Goal: Task Accomplishment & Management: Manage account settings

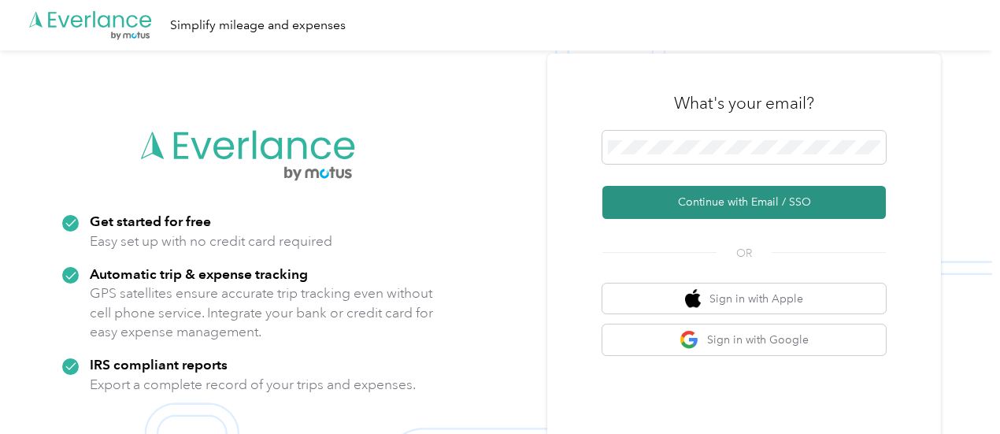
click at [723, 209] on button "Continue with Email / SSO" at bounding box center [745, 202] width 284 height 33
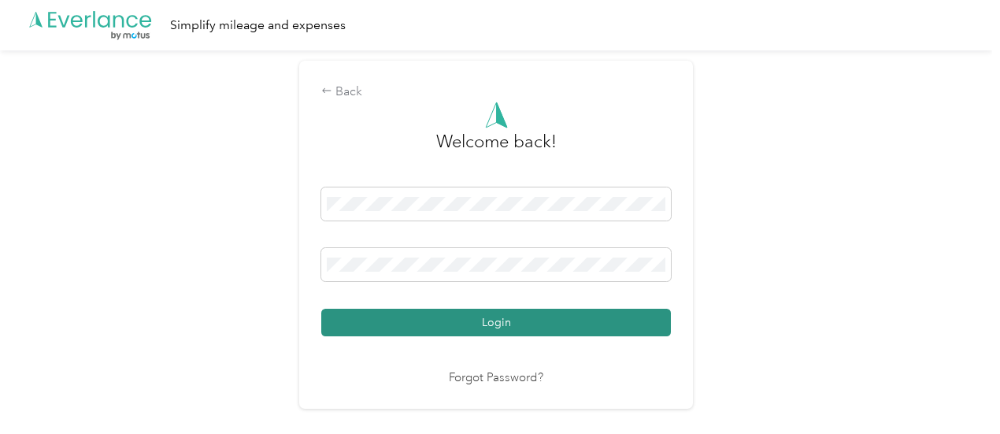
click at [501, 325] on button "Login" at bounding box center [496, 323] width 350 height 28
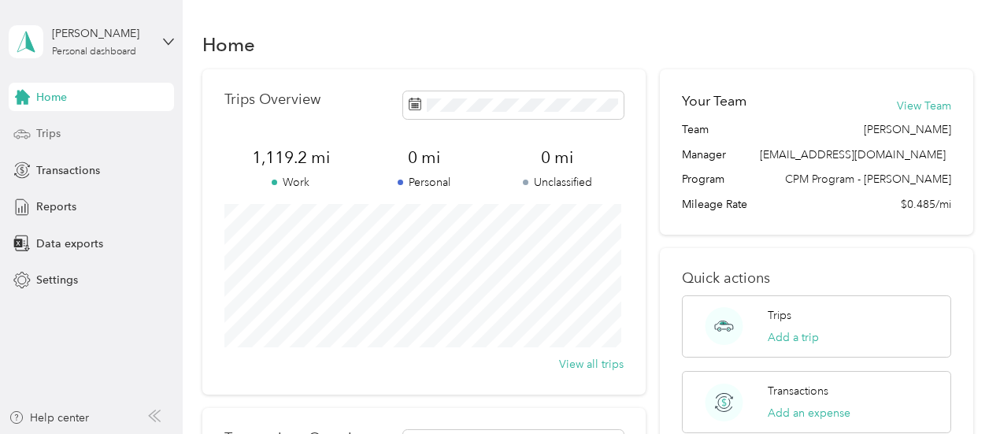
click at [42, 139] on span "Trips" at bounding box center [48, 133] width 24 height 17
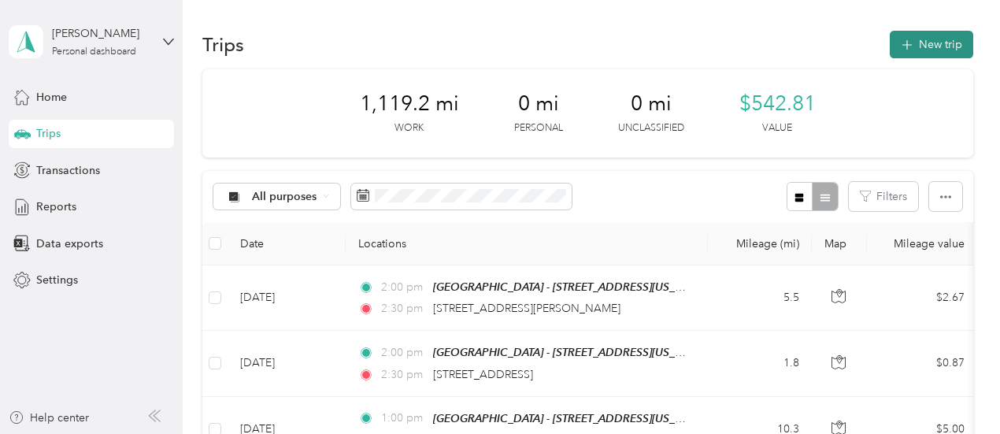
click at [921, 44] on button "New trip" at bounding box center [931, 45] width 83 height 28
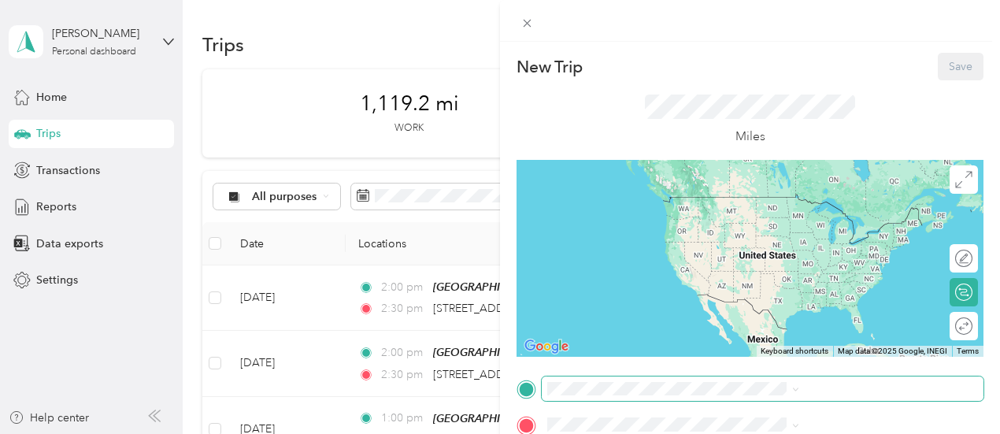
click at [754, 395] on span at bounding box center [763, 389] width 442 height 25
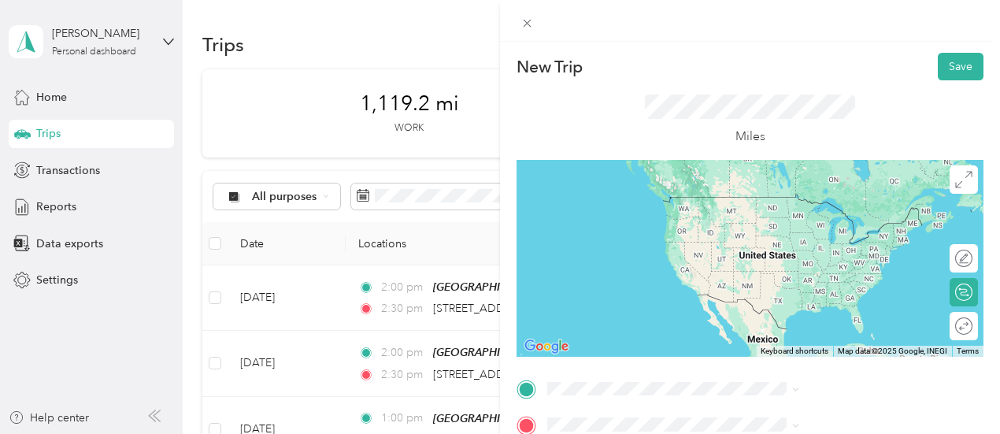
click at [780, 305] on span "287 East Forest Park Road Twin Lake, Michigan 49457, United States" at bounding box center [823, 298] width 158 height 14
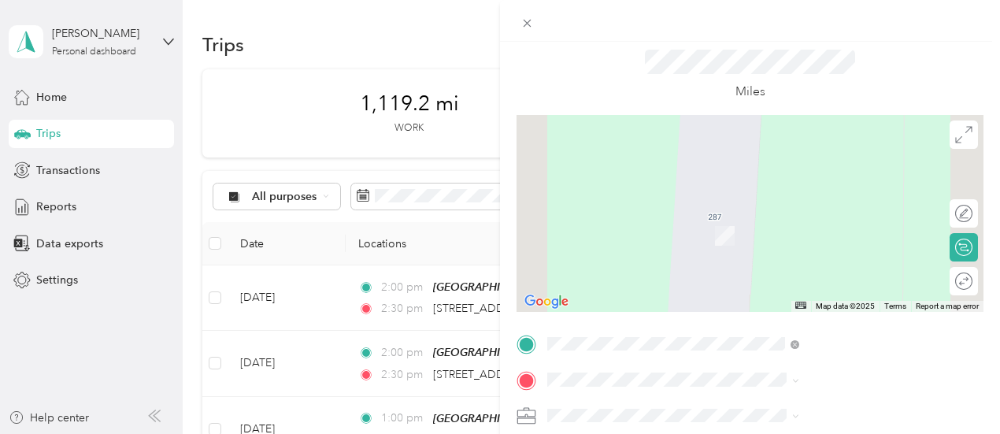
scroll to position [79, 0]
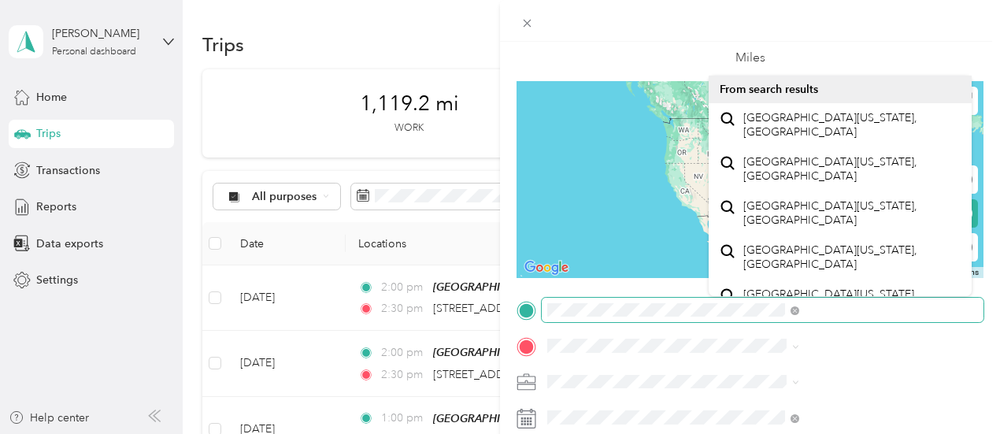
click at [630, 322] on div "New Trip Save This trip cannot be edited because it is either under review, app…" at bounding box center [500, 217] width 1000 height 434
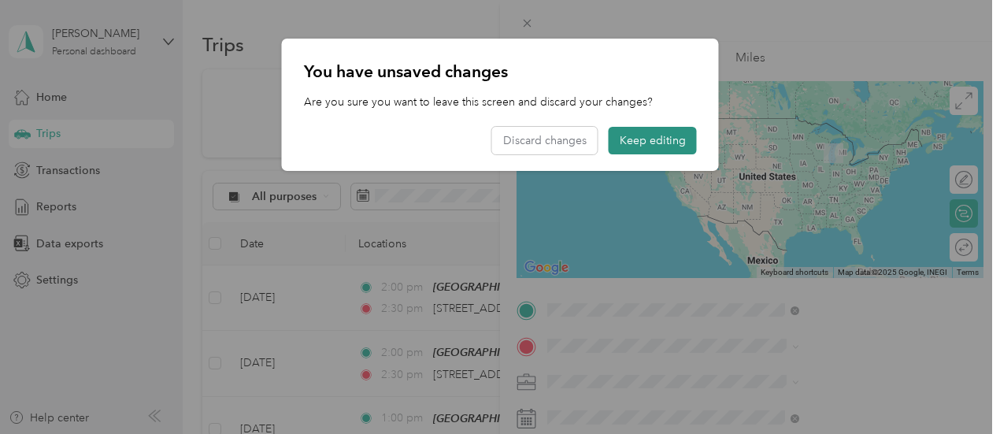
click at [669, 143] on button "Keep editing" at bounding box center [653, 141] width 88 height 28
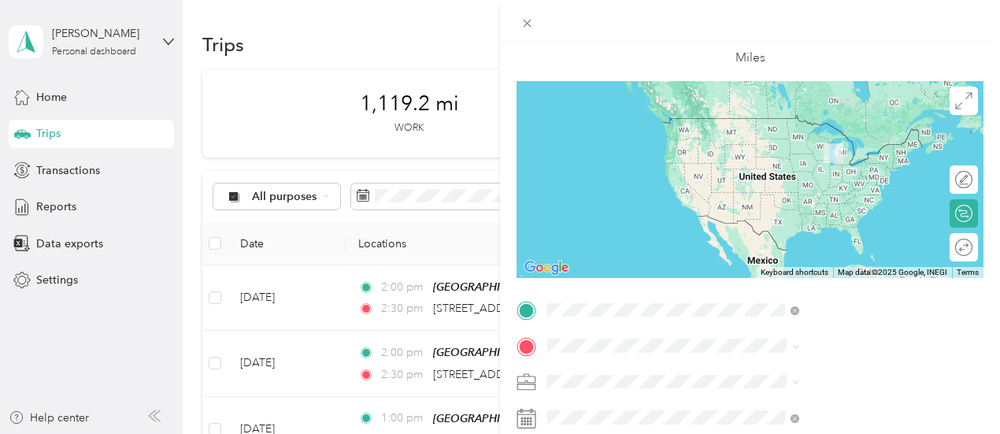
click at [800, 164] on div "TEAM Muskegon - [STREET_ADDRESS][US_STATE]" at bounding box center [852, 140] width 217 height 47
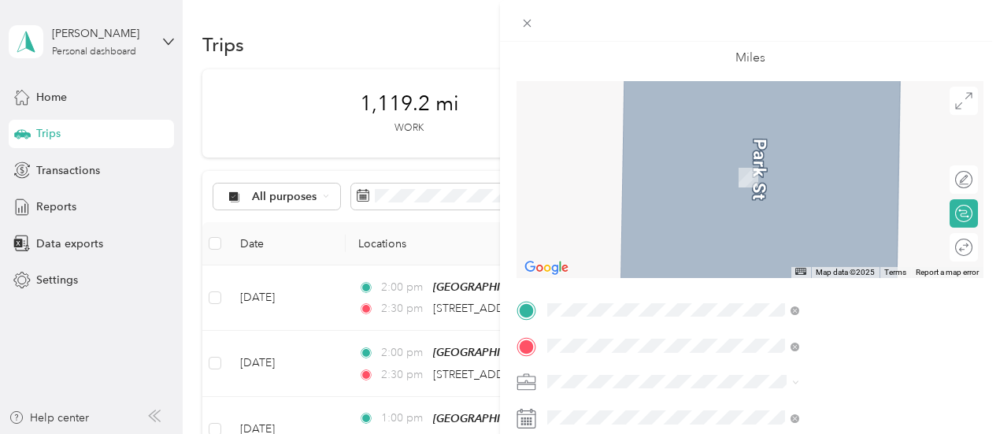
click at [814, 156] on span "287 East Forest Park Road Twin Lake, Michigan 49457, United States" at bounding box center [823, 154] width 158 height 14
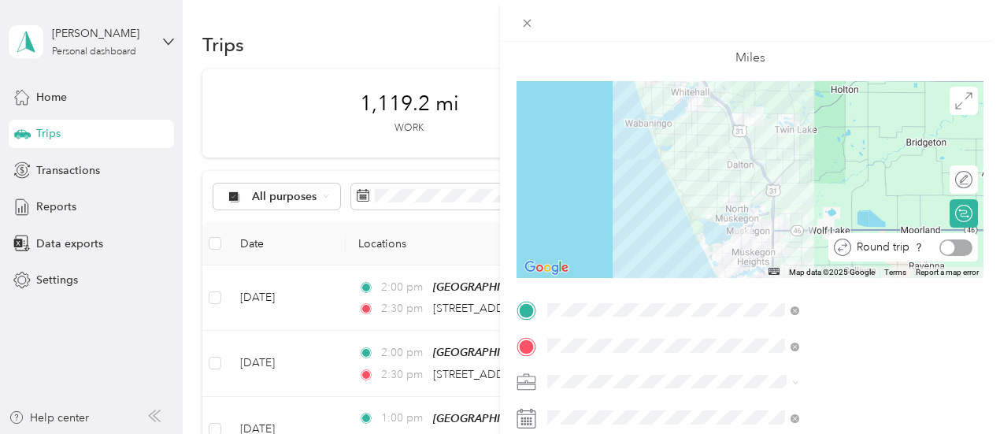
click at [941, 250] on div at bounding box center [948, 247] width 14 height 14
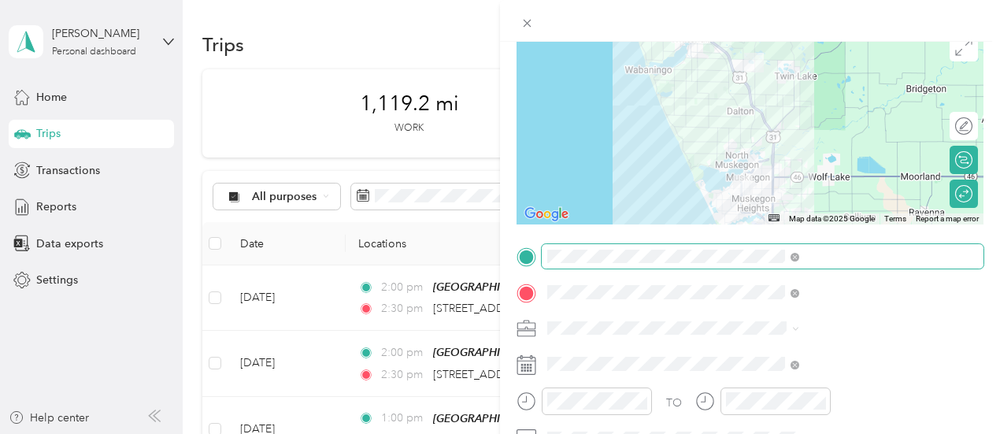
scroll to position [158, 0]
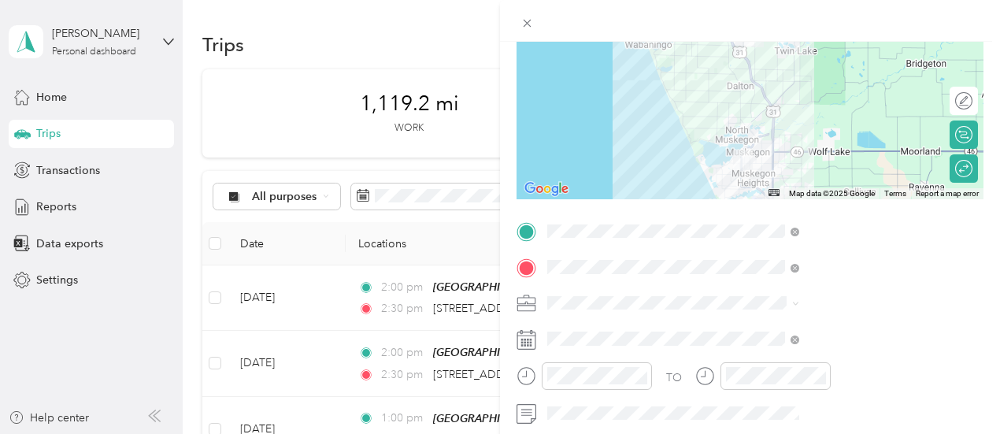
click at [787, 348] on li "400-01 FC - MU" at bounding box center [840, 356] width 263 height 28
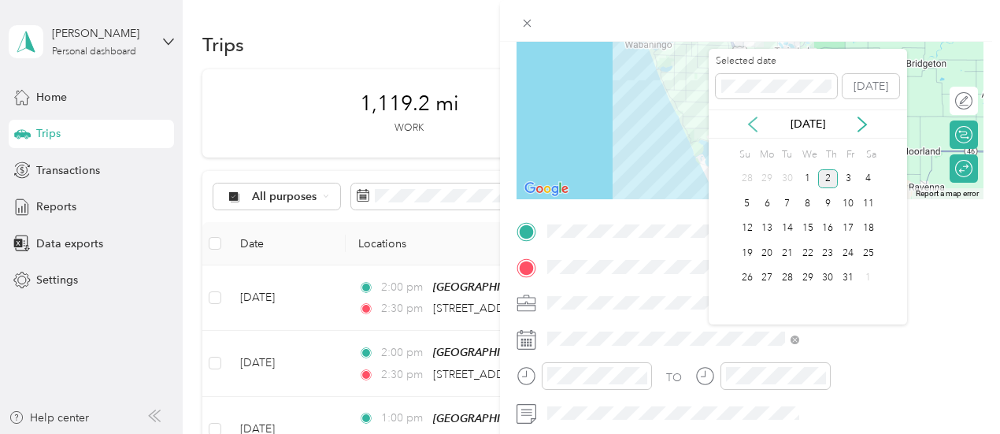
click at [756, 125] on icon at bounding box center [753, 125] width 16 height 16
click at [774, 254] on div "22" at bounding box center [767, 253] width 20 height 20
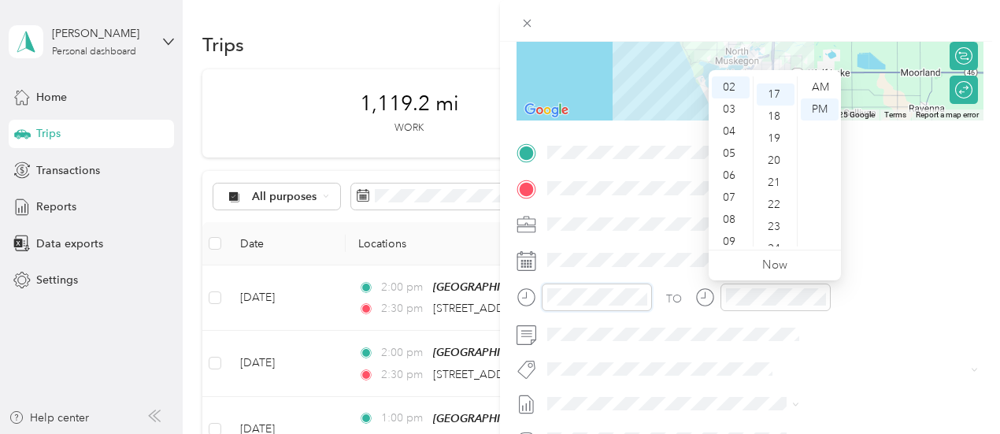
scroll to position [375, 0]
click at [828, 102] on div "PM" at bounding box center [820, 109] width 38 height 22
click at [728, 89] on div "12" at bounding box center [731, 87] width 38 height 22
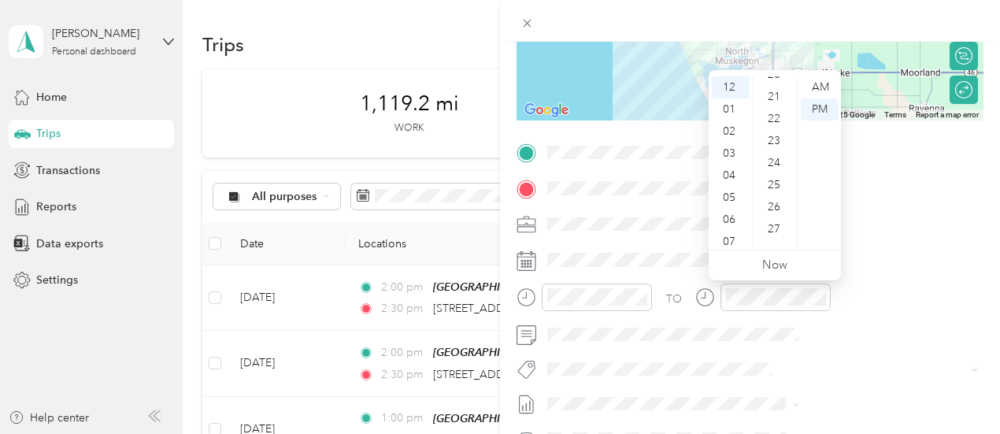
drag, startPoint x: 786, startPoint y: 182, endPoint x: 807, endPoint y: 169, distance: 24.0
click at [807, 169] on ul "AM PM" at bounding box center [819, 161] width 44 height 170
click at [771, 213] on div "30" at bounding box center [776, 217] width 38 height 22
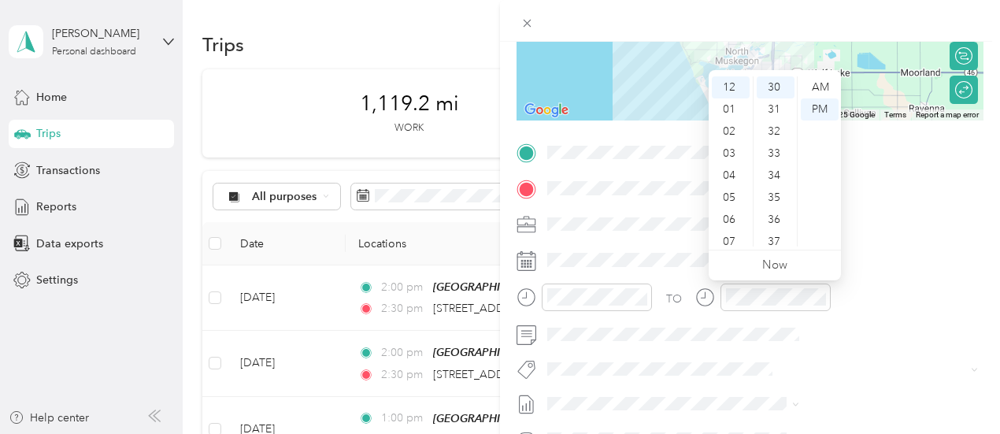
click at [814, 234] on ul "AM PM" at bounding box center [819, 161] width 44 height 170
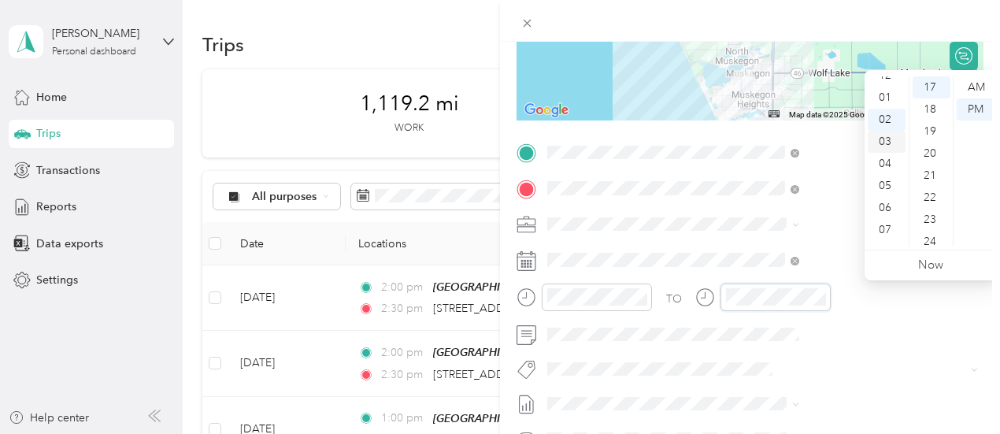
scroll to position [0, 0]
click at [883, 113] on div "01" at bounding box center [887, 109] width 38 height 22
click at [929, 136] on div "30" at bounding box center [932, 138] width 38 height 22
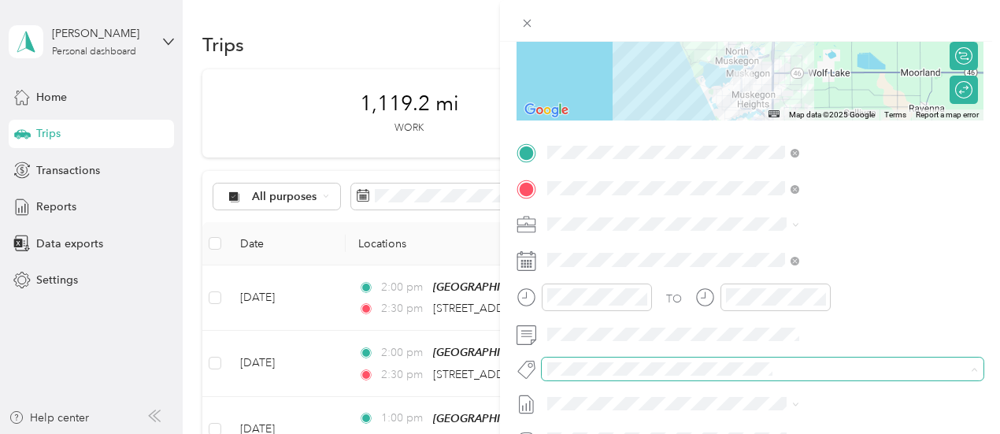
click at [879, 361] on span at bounding box center [750, 369] width 416 height 17
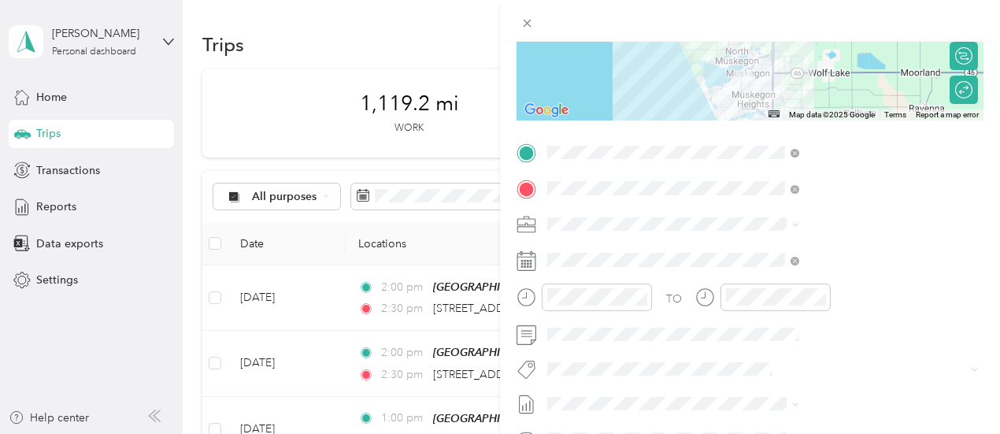
click at [674, 227] on form "New Trip Save This trip cannot be edited because it is either under review, app…" at bounding box center [750, 168] width 500 height 704
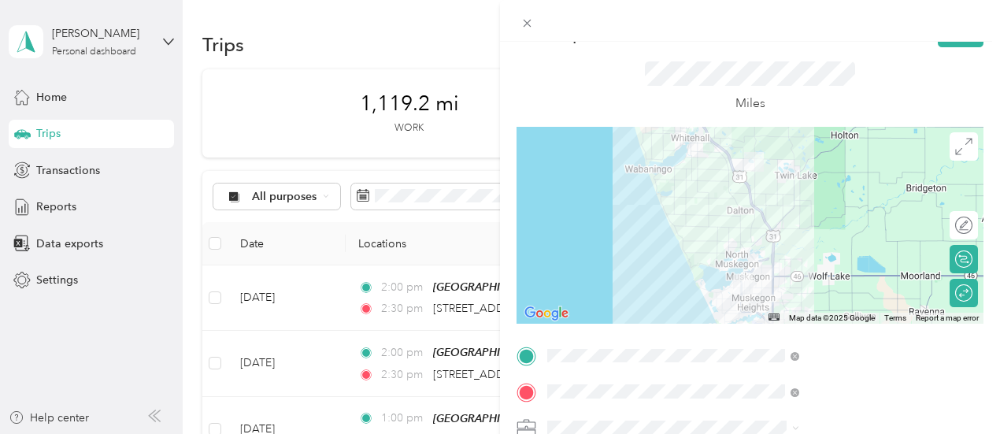
scroll to position [0, 0]
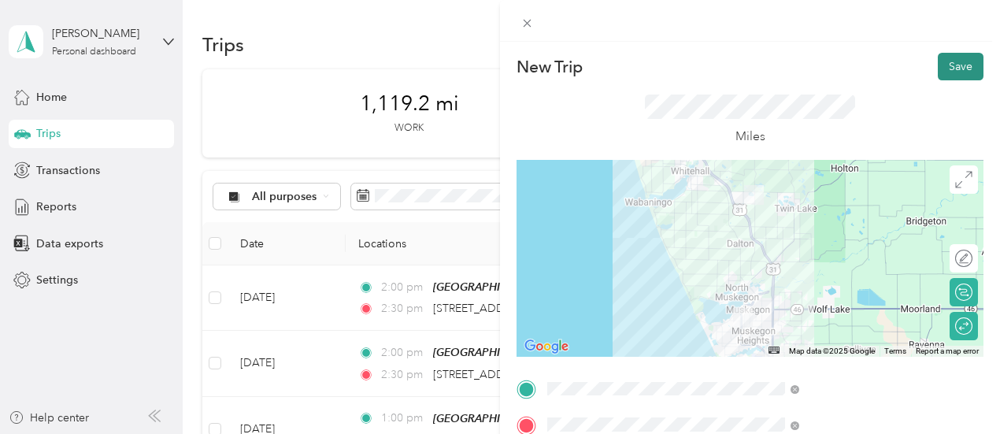
click at [954, 62] on button "Save" at bounding box center [961, 67] width 46 height 28
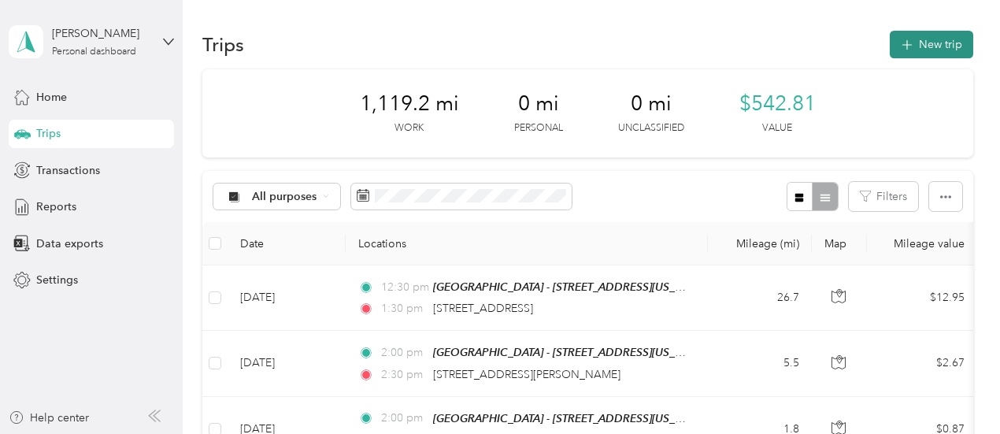
click at [917, 46] on button "New trip" at bounding box center [931, 45] width 83 height 28
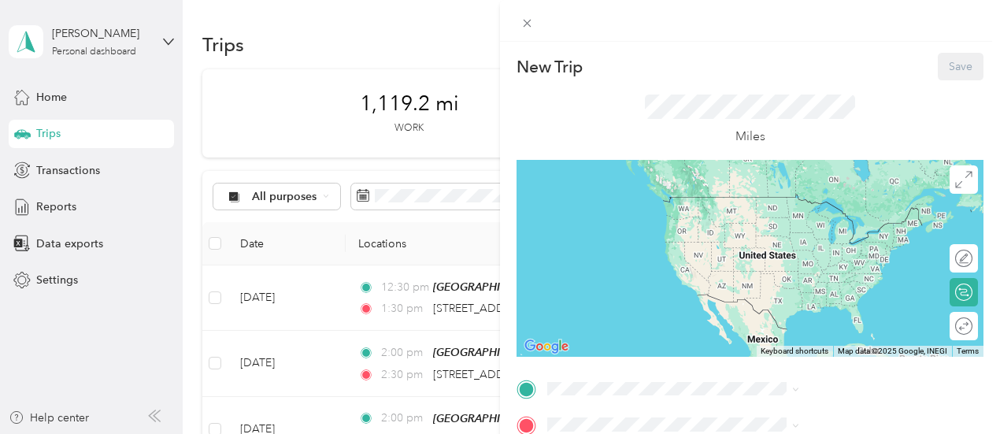
scroll to position [79, 0]
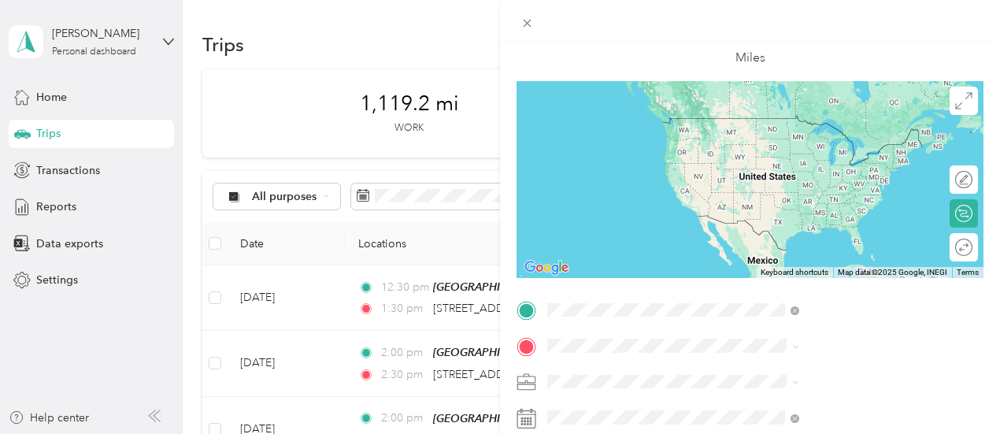
click at [813, 222] on span "[STREET_ADDRESS][US_STATE]" at bounding box center [823, 215] width 158 height 14
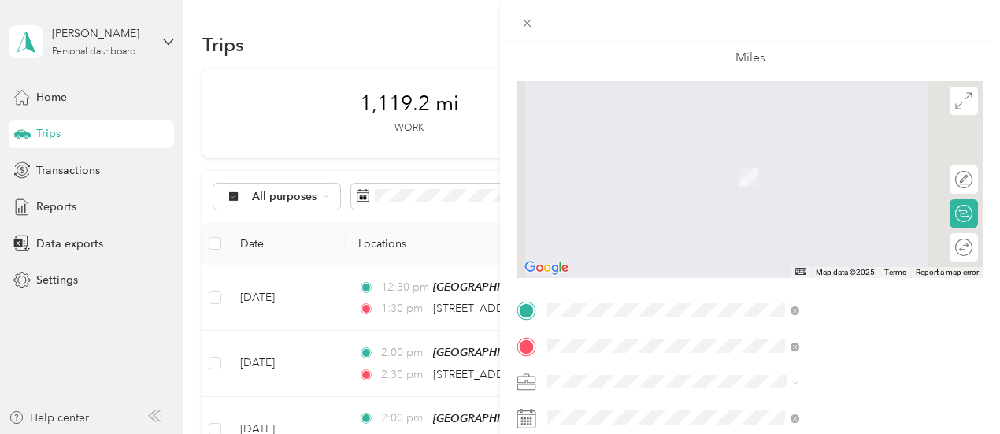
click at [765, 160] on span "2336 Riordan Street Muskegon Heights, Michigan 49444, United States" at bounding box center [852, 161] width 217 height 28
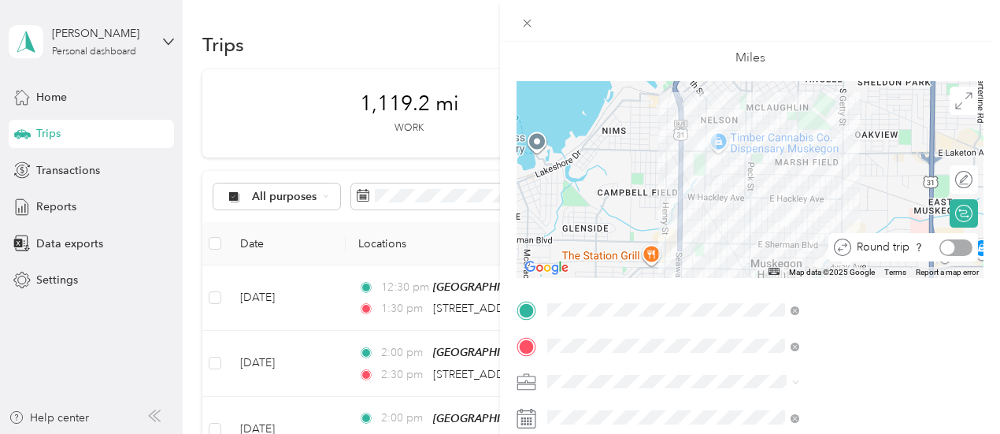
click at [845, 247] on icon at bounding box center [846, 244] width 2 height 3
click at [941, 242] on div at bounding box center [948, 247] width 14 height 14
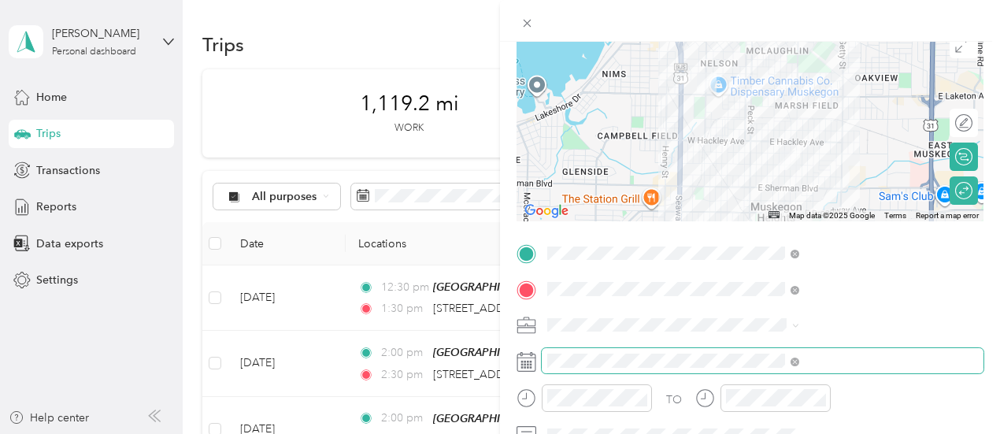
scroll to position [158, 0]
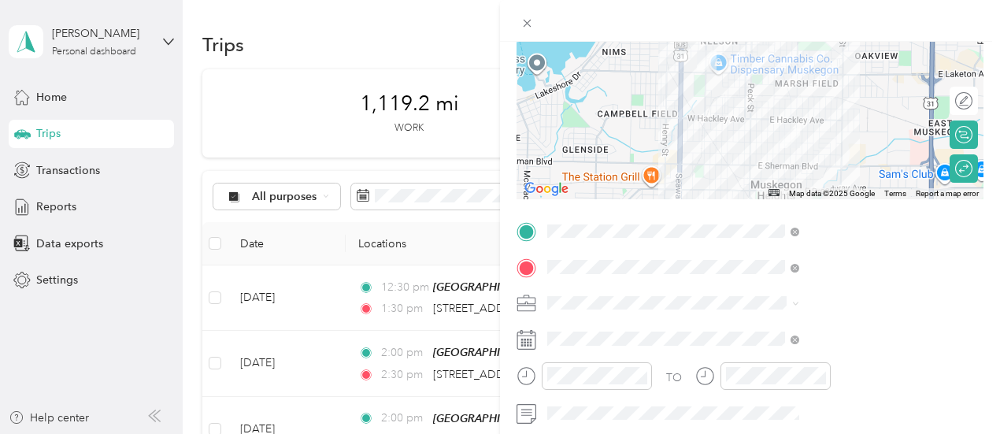
click at [752, 356] on span "400-01 FC - MU" at bounding box center [759, 357] width 79 height 13
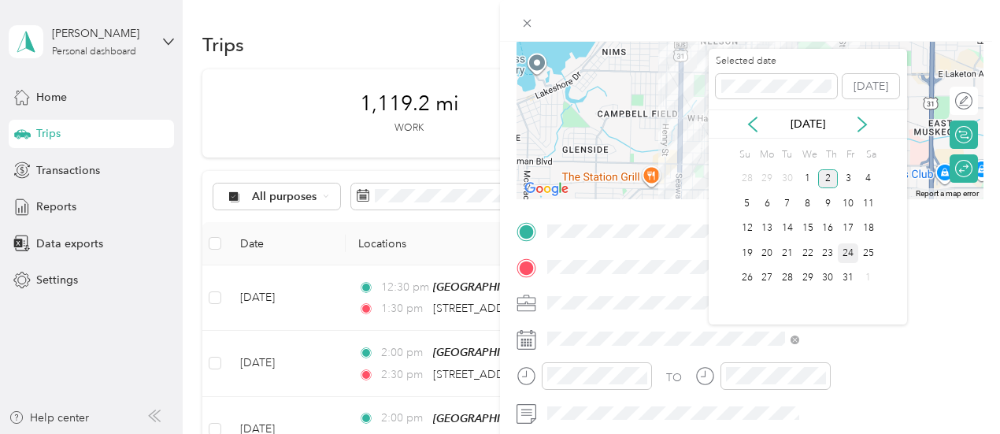
click at [846, 250] on div "24" at bounding box center [848, 253] width 20 height 20
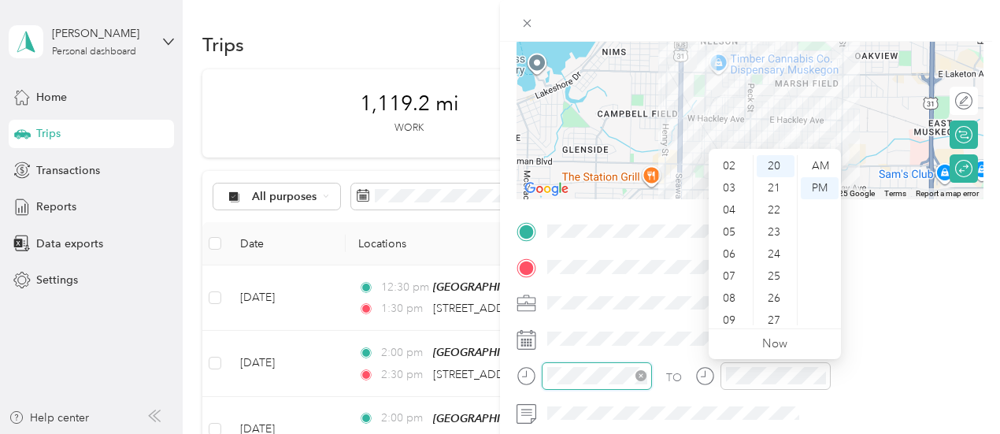
scroll to position [0, 0]
click at [721, 189] on div "01" at bounding box center [731, 188] width 38 height 22
click at [769, 228] on div "30" at bounding box center [776, 229] width 38 height 22
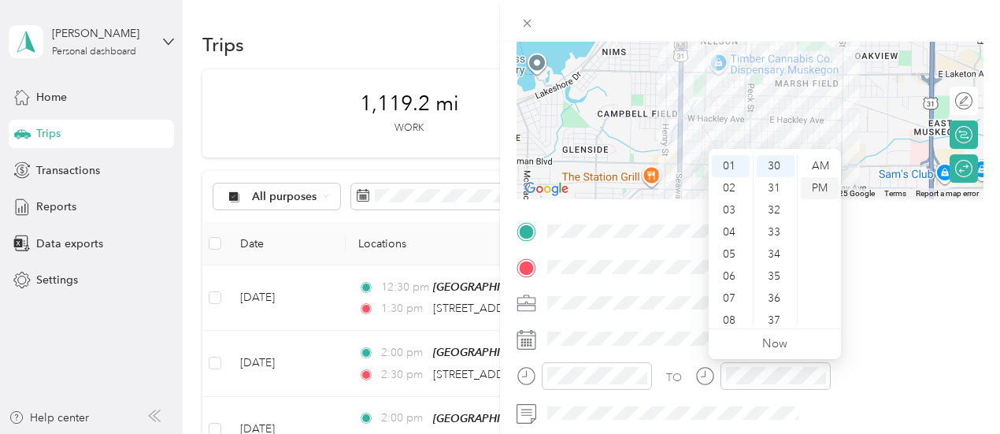
click at [818, 188] on div "PM" at bounding box center [820, 188] width 38 height 22
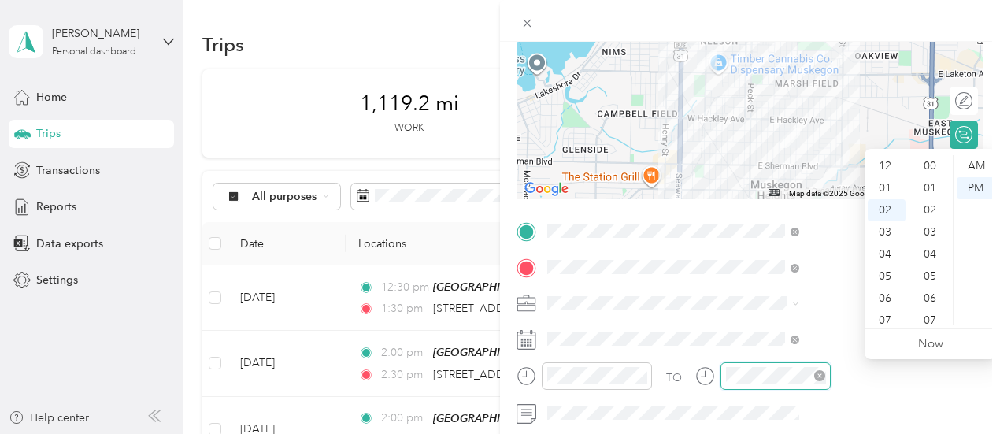
scroll to position [441, 0]
click at [888, 161] on div "02" at bounding box center [887, 166] width 38 height 22
click at [933, 305] on div "10" at bounding box center [932, 308] width 38 height 22
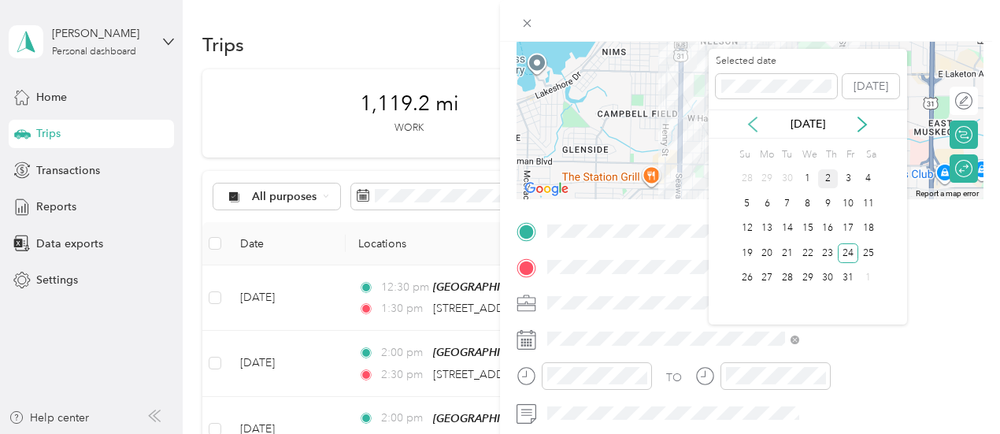
click at [751, 122] on icon at bounding box center [753, 124] width 8 height 14
click at [812, 256] on div "24" at bounding box center [808, 253] width 20 height 20
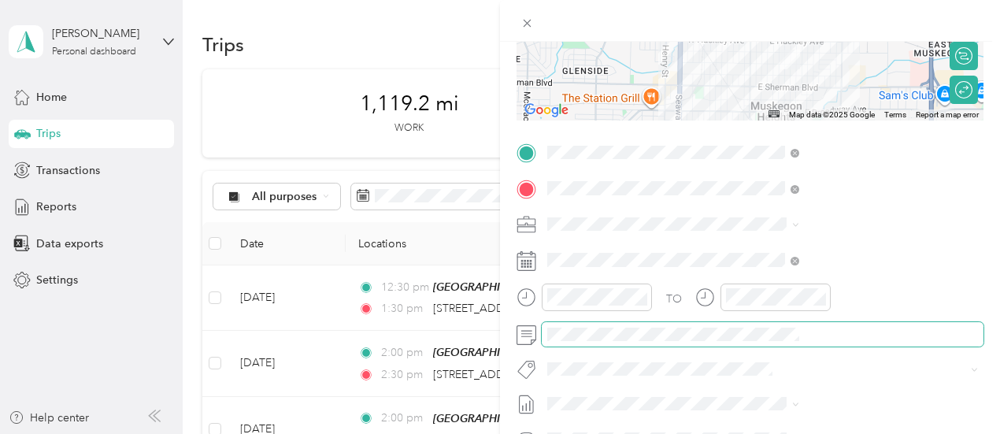
scroll to position [0, 0]
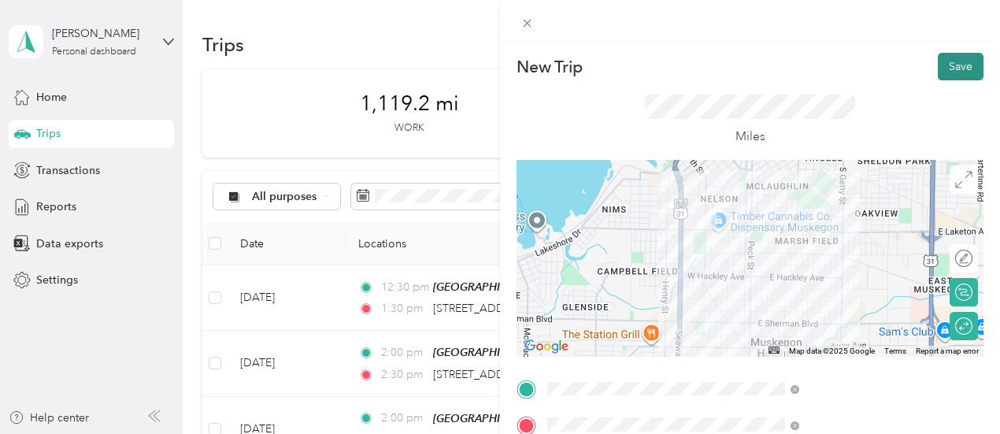
click at [958, 67] on button "Save" at bounding box center [961, 67] width 46 height 28
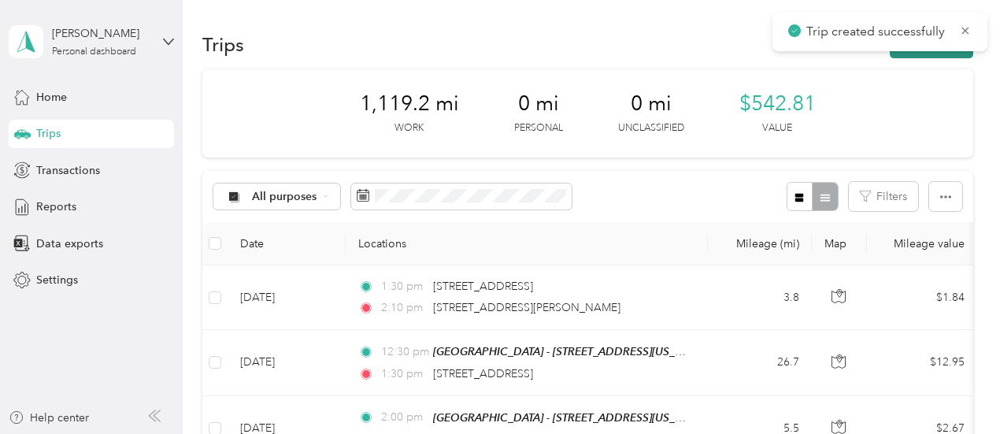
click at [917, 54] on button "New trip" at bounding box center [931, 45] width 83 height 28
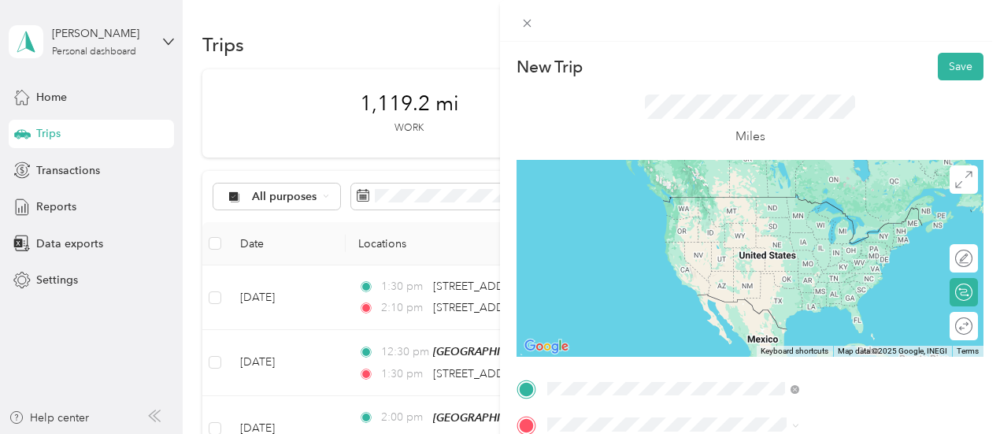
click at [796, 229] on div "TEAM Muskegon - [STREET_ADDRESS][US_STATE]" at bounding box center [852, 218] width 217 height 47
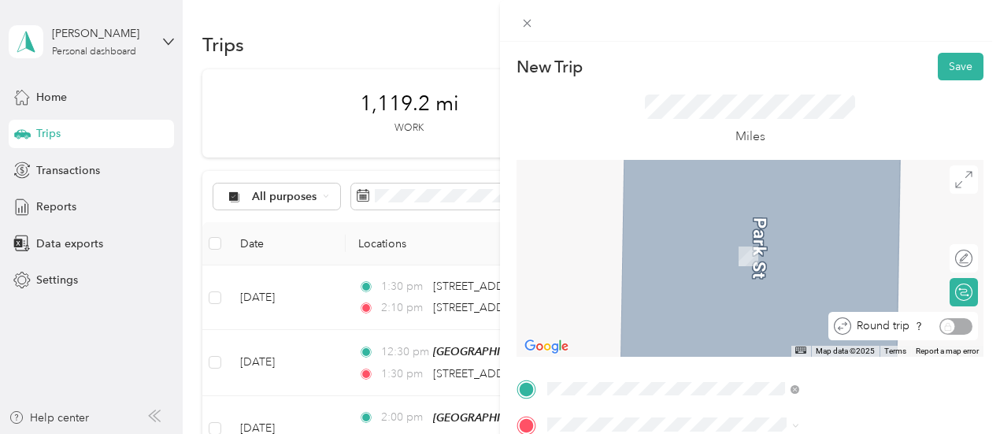
click at [955, 328] on div "Round trip" at bounding box center [912, 326] width 121 height 17
click at [941, 326] on div "Round trip" at bounding box center [912, 326] width 121 height 17
click at [934, 326] on div "Round trip" at bounding box center [912, 326] width 121 height 17
click at [936, 325] on div "Round trip" at bounding box center [912, 326] width 121 height 17
click at [937, 325] on div "Round trip" at bounding box center [912, 326] width 121 height 17
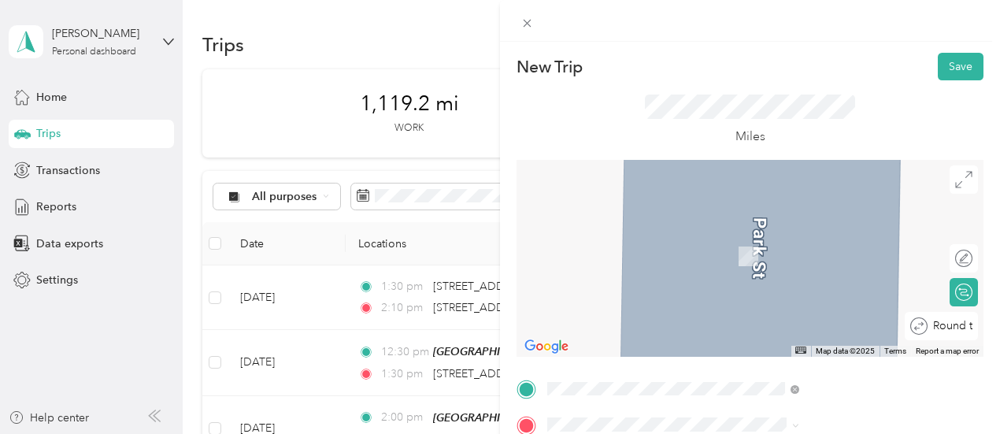
click at [946, 332] on div "Round trip" at bounding box center [941, 326] width 73 height 28
click at [783, 240] on span "2324 Wood Street Muskegon Heights, Michigan 49444, United States" at bounding box center [823, 233] width 158 height 14
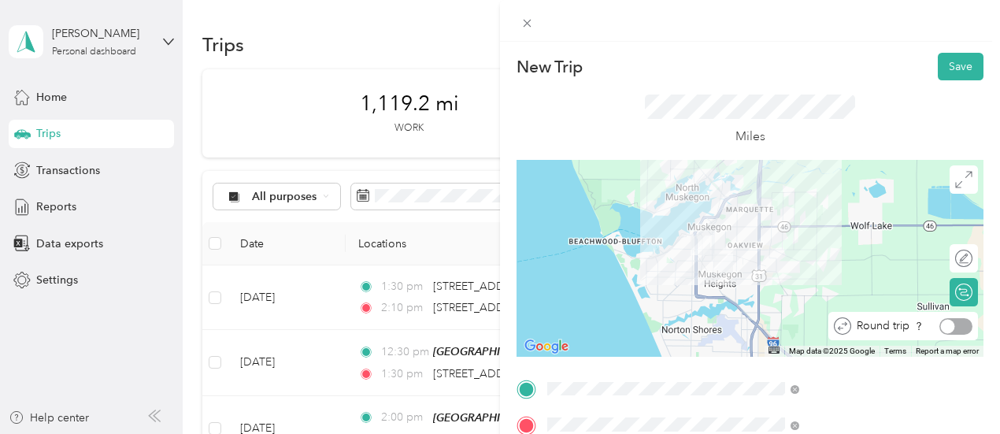
click at [941, 321] on div at bounding box center [948, 326] width 14 height 14
click at [678, 225] on form "New Trip Save This trip cannot be edited because it is either under review, app…" at bounding box center [750, 405] width 500 height 704
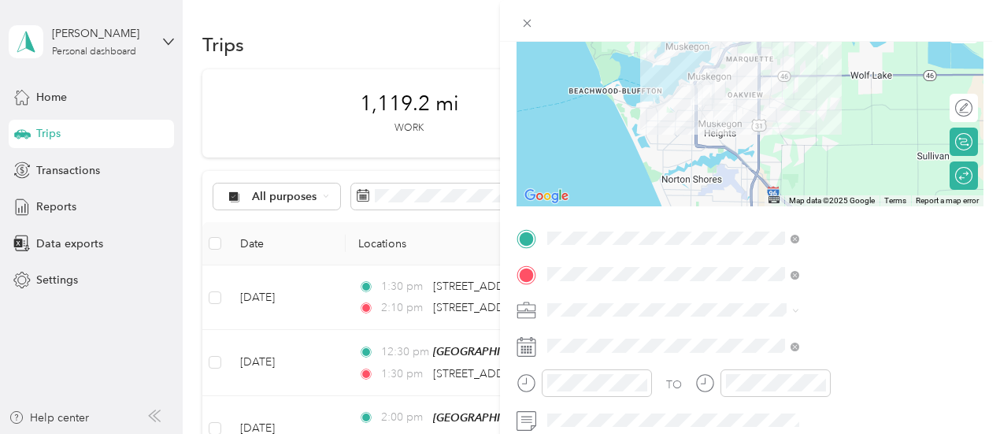
scroll to position [236, 0]
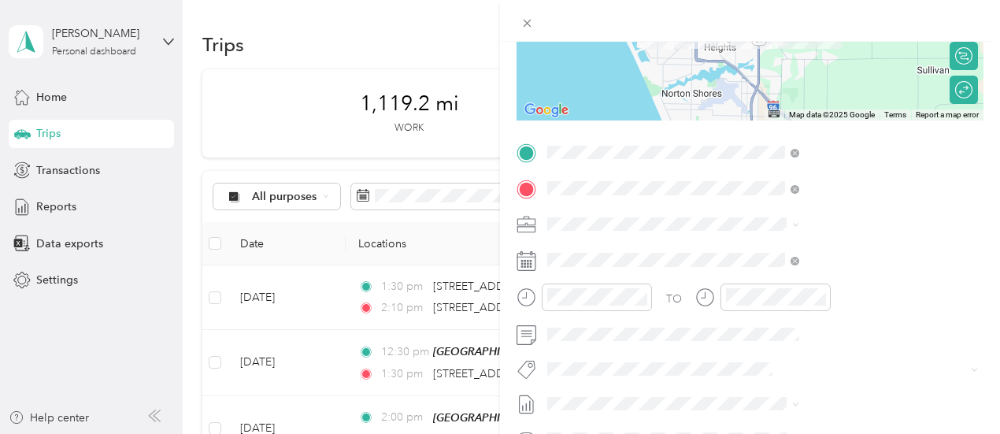
click at [712, 220] on span at bounding box center [763, 224] width 442 height 25
click at [750, 268] on li "400-01 FC - MU" at bounding box center [840, 276] width 263 height 28
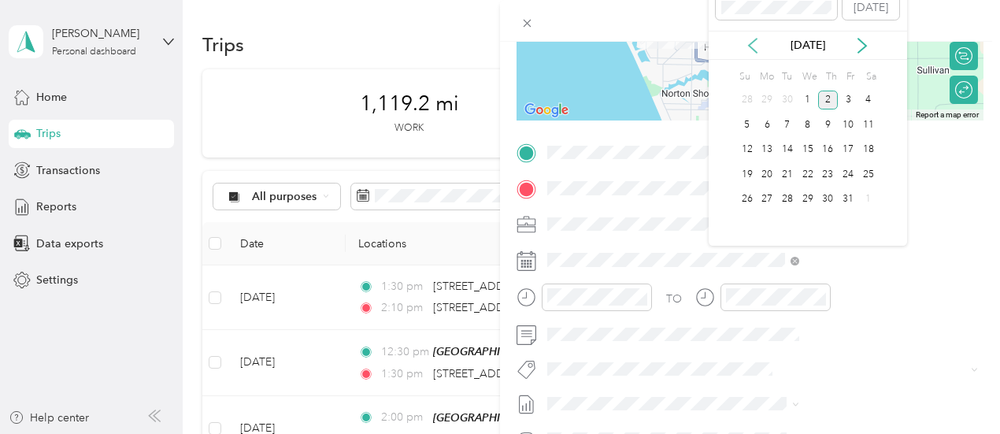
click at [751, 47] on icon at bounding box center [753, 46] width 8 height 14
click at [811, 180] on div "24" at bounding box center [808, 175] width 20 height 20
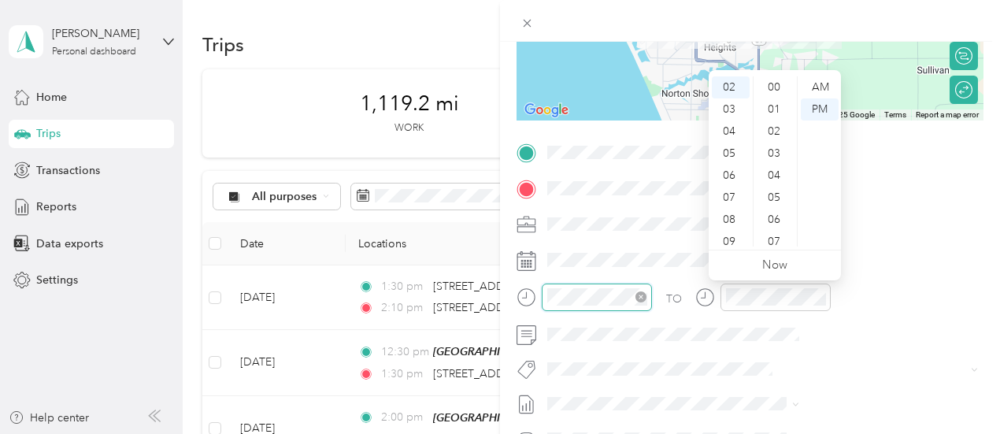
scroll to position [507, 0]
click at [733, 128] on div "04" at bounding box center [731, 132] width 38 height 22
click at [775, 152] on div "15" at bounding box center [776, 147] width 38 height 22
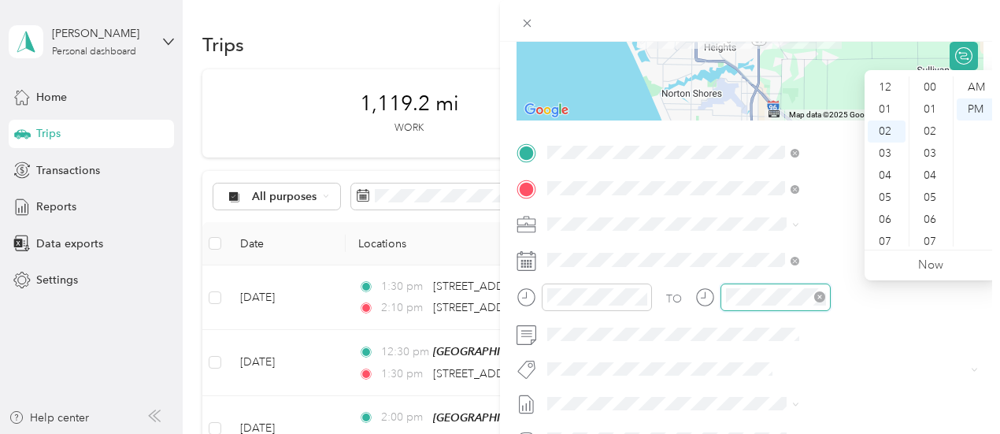
scroll to position [507, 0]
click at [887, 135] on div "04" at bounding box center [887, 132] width 38 height 22
click at [926, 158] on div "30" at bounding box center [932, 163] width 38 height 22
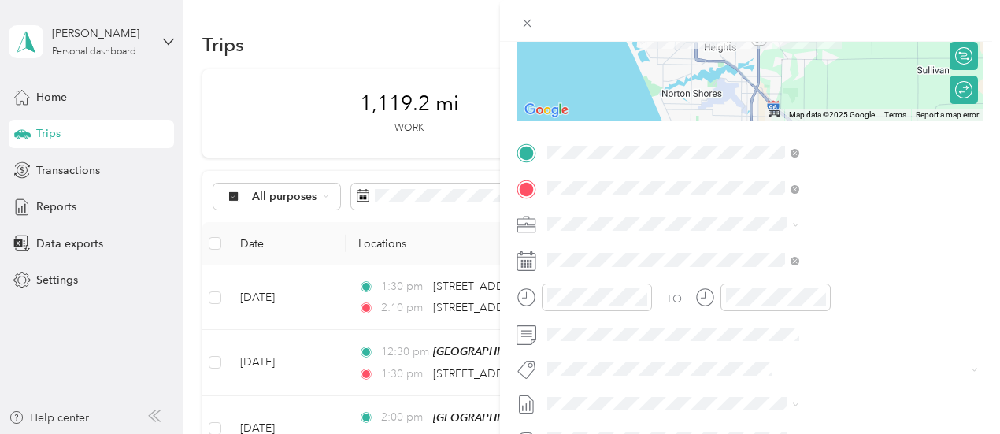
click at [673, 280] on form "New Trip Save This trip cannot be edited because it is either under review, app…" at bounding box center [750, 168] width 500 height 704
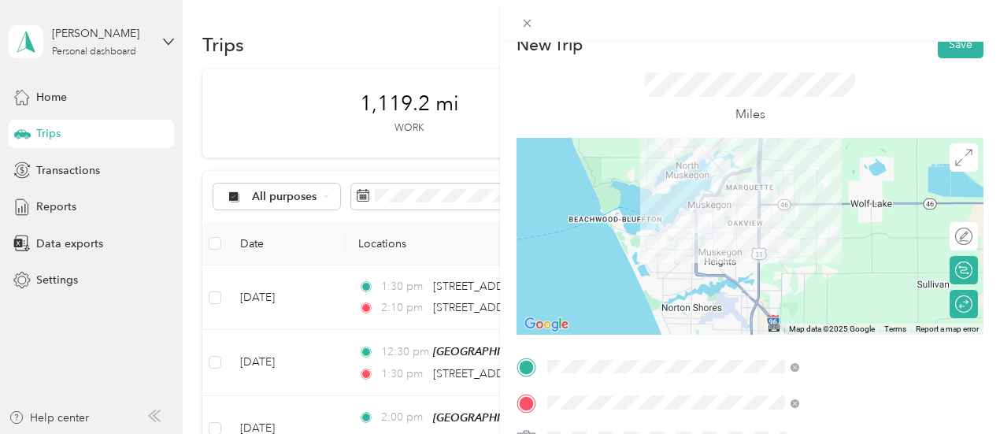
scroll to position [0, 0]
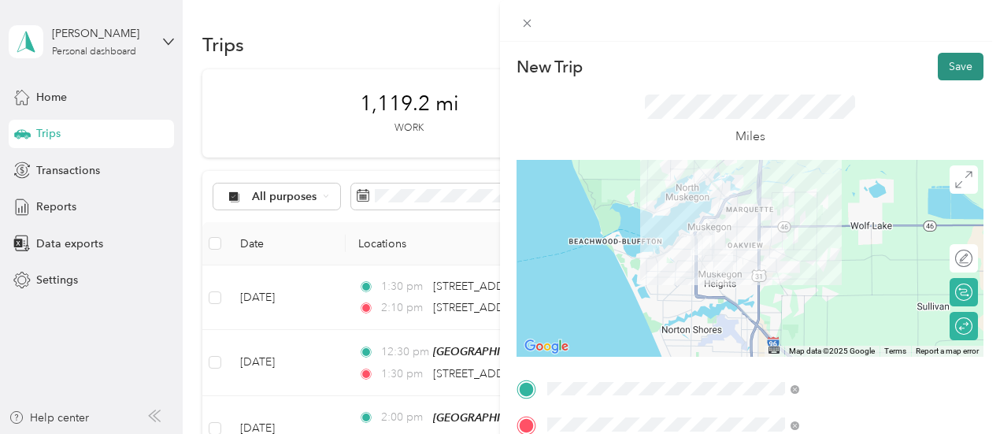
click at [954, 63] on button "Save" at bounding box center [961, 67] width 46 height 28
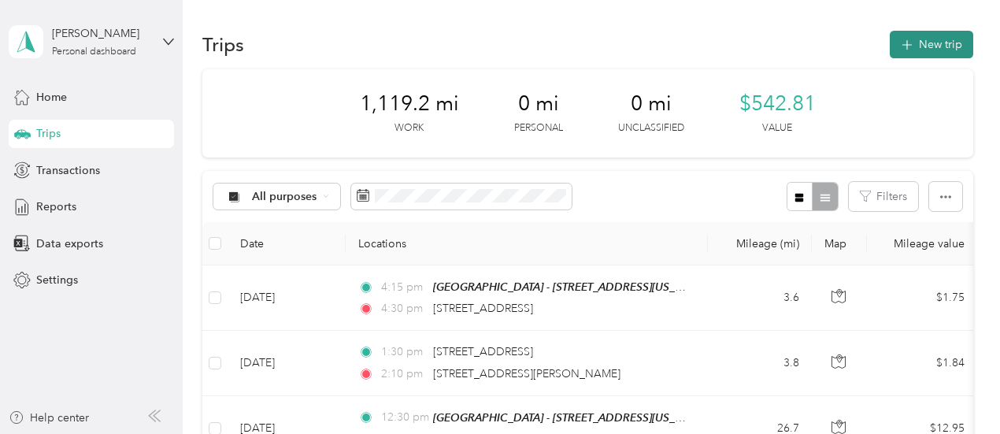
click at [932, 39] on button "New trip" at bounding box center [931, 45] width 83 height 28
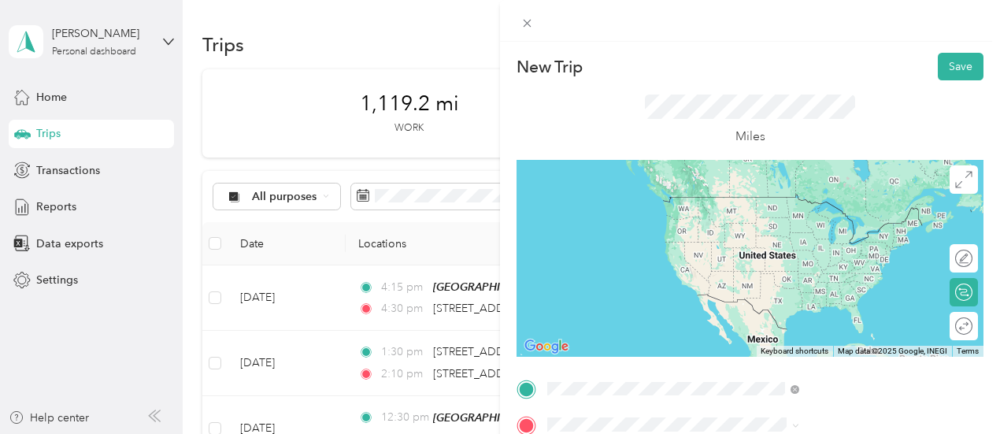
click at [780, 301] on span "[STREET_ADDRESS][US_STATE]" at bounding box center [823, 294] width 158 height 14
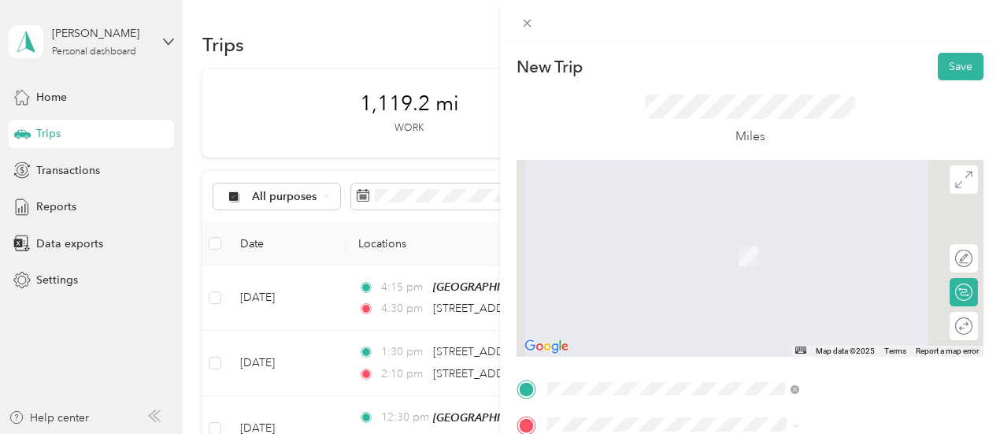
click at [674, 262] on form "New Trip Save This trip cannot be edited because it is either under review, app…" at bounding box center [750, 405] width 500 height 704
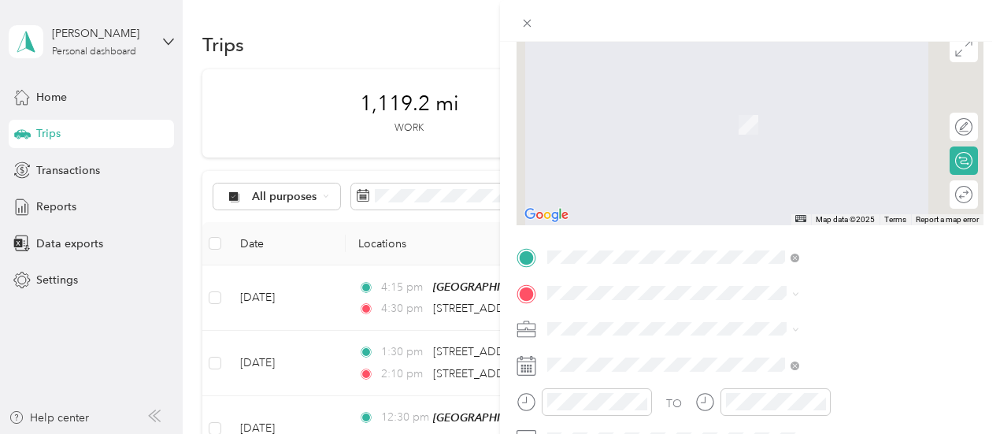
scroll to position [158, 0]
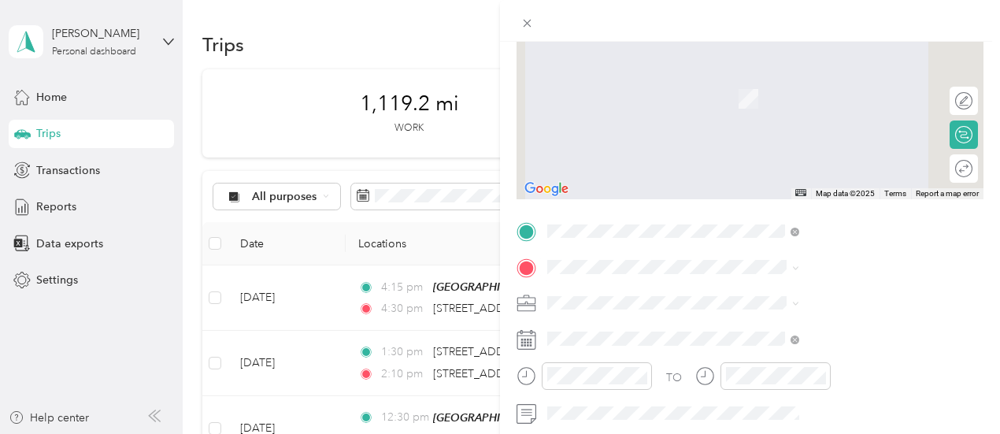
click at [811, 76] on span "3449 Rich Road Muskegon, Michigan 49445, United States" at bounding box center [823, 69] width 158 height 14
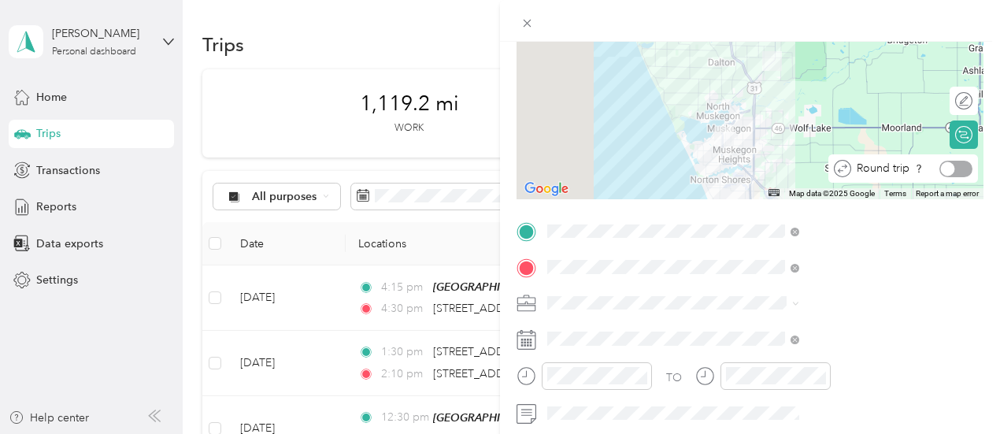
click at [941, 163] on div at bounding box center [948, 168] width 14 height 14
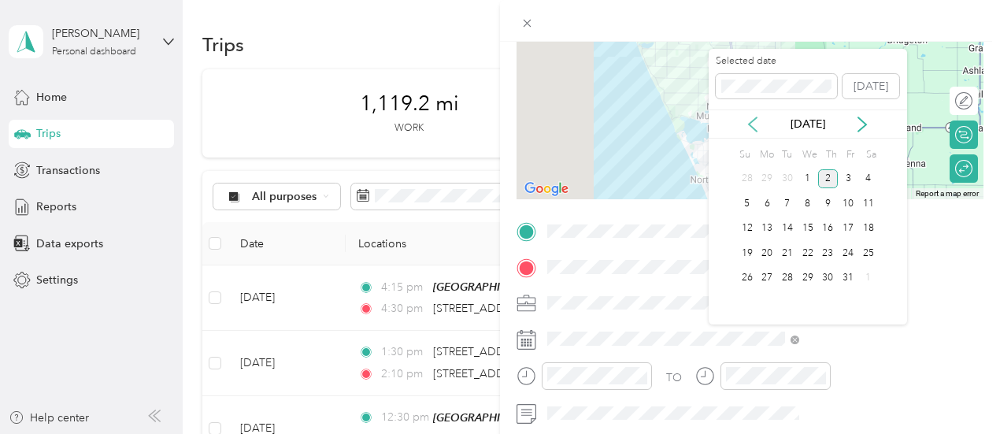
click at [750, 127] on icon at bounding box center [753, 125] width 16 height 16
click at [814, 254] on div "24" at bounding box center [808, 253] width 20 height 20
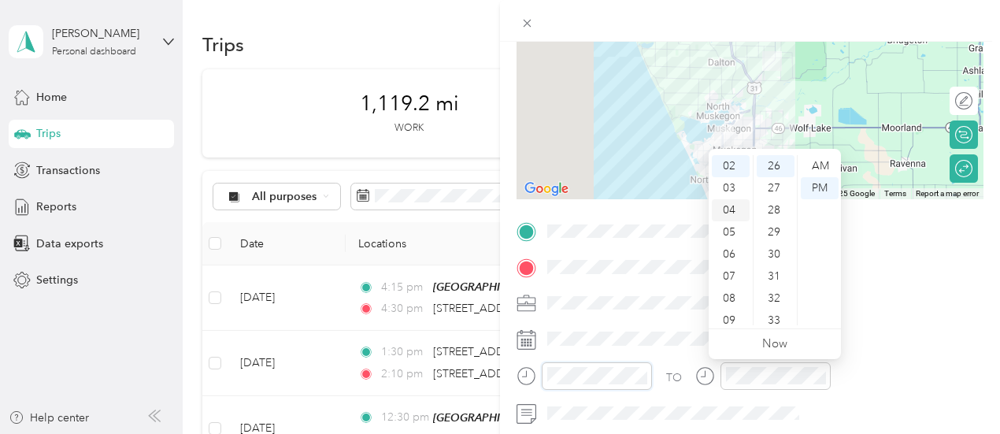
scroll to position [95, 0]
click at [729, 184] on div "05" at bounding box center [731, 182] width 38 height 22
click at [732, 177] on div "05" at bounding box center [731, 182] width 38 height 22
click at [777, 163] on div "00" at bounding box center [776, 166] width 38 height 22
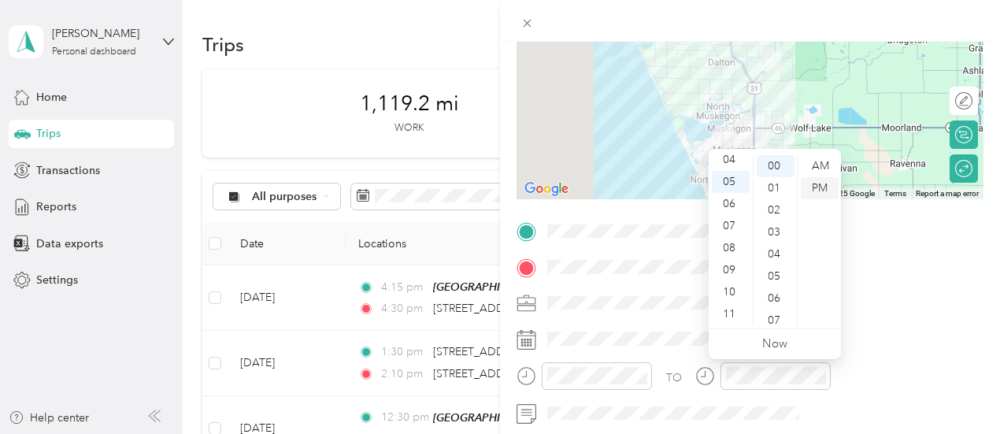
click at [819, 185] on div "PM" at bounding box center [820, 188] width 38 height 22
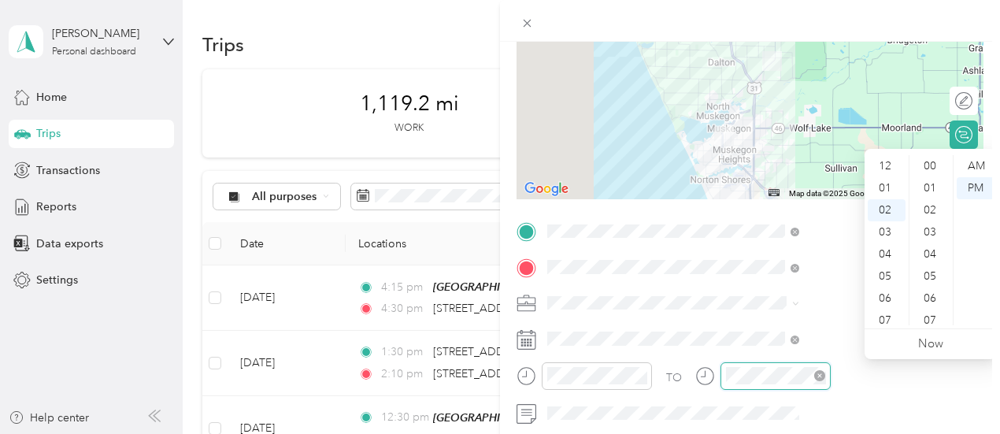
scroll to position [44, 0]
click at [880, 254] on div "06" at bounding box center [887, 254] width 38 height 22
click at [926, 159] on div "15" at bounding box center [932, 160] width 38 height 22
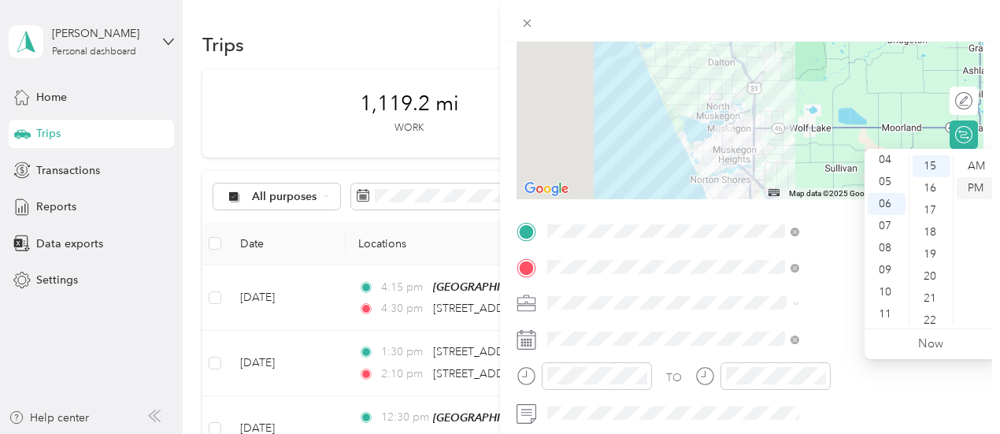
click at [980, 190] on div "PM" at bounding box center [976, 188] width 38 height 22
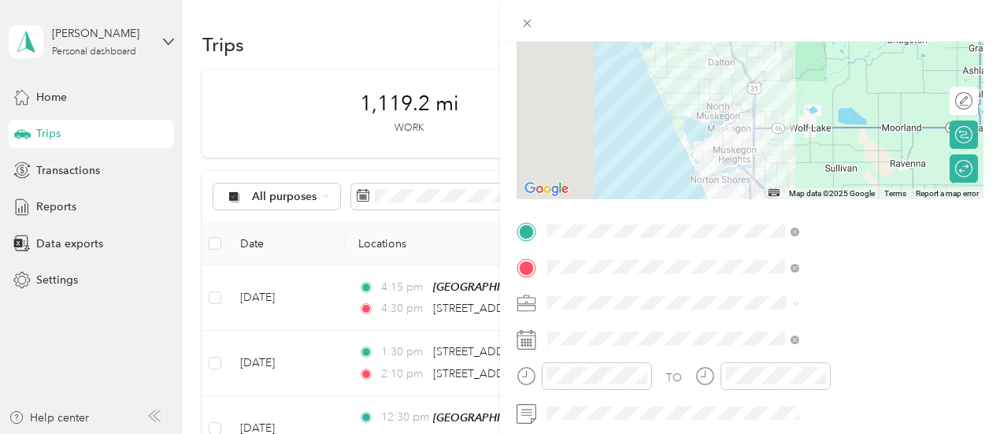
click at [669, 332] on form "New Trip Save This trip cannot be edited because it is either under review, app…" at bounding box center [750, 247] width 500 height 704
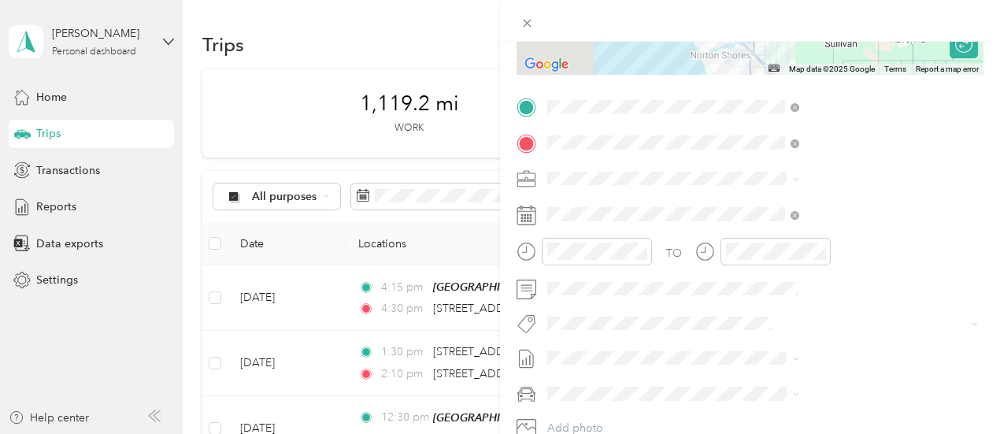
scroll to position [315, 0]
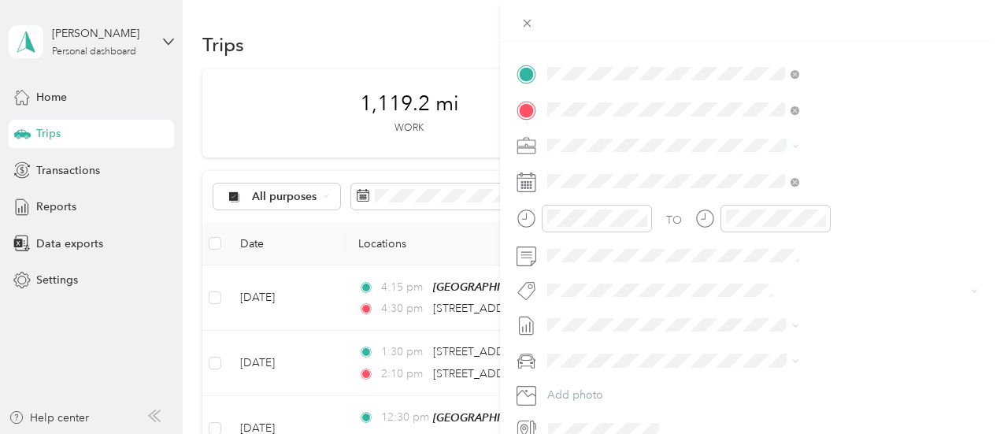
click at [737, 190] on li "400-01 FC - MU" at bounding box center [840, 198] width 263 height 28
click at [669, 170] on form "New Trip Save This trip cannot be edited because it is either under review, app…" at bounding box center [750, 90] width 500 height 704
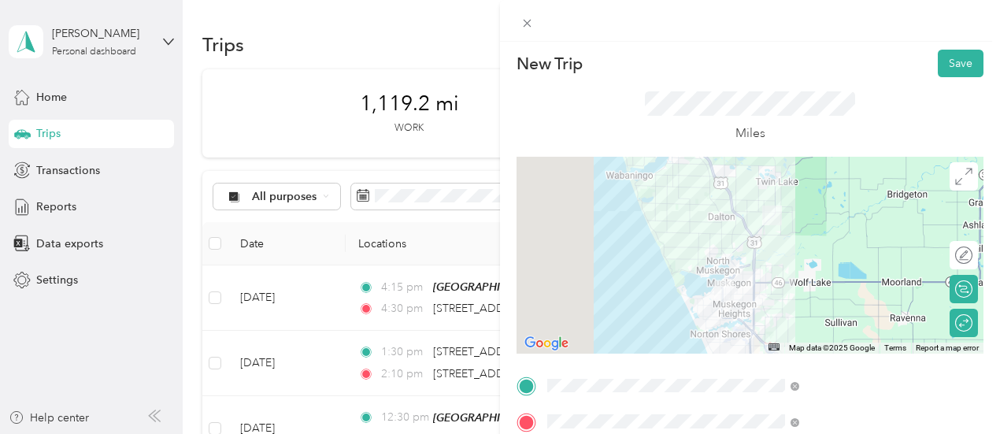
scroll to position [0, 0]
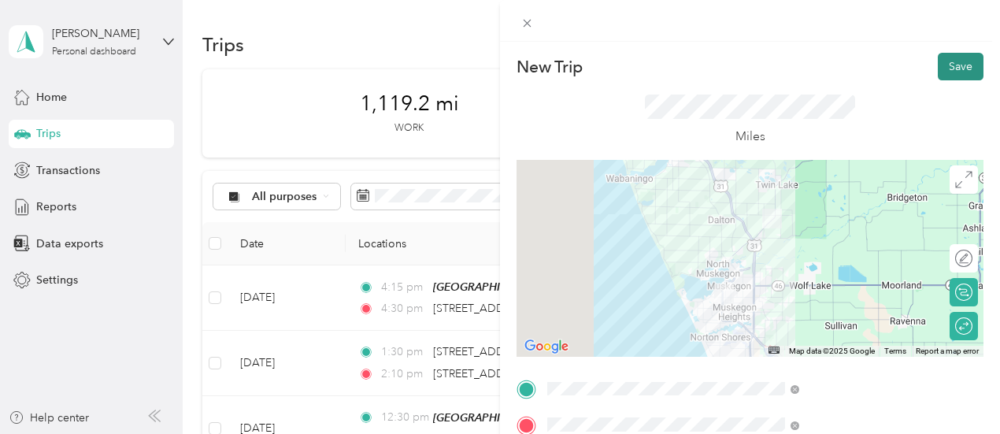
click at [939, 61] on button "Save" at bounding box center [961, 67] width 46 height 28
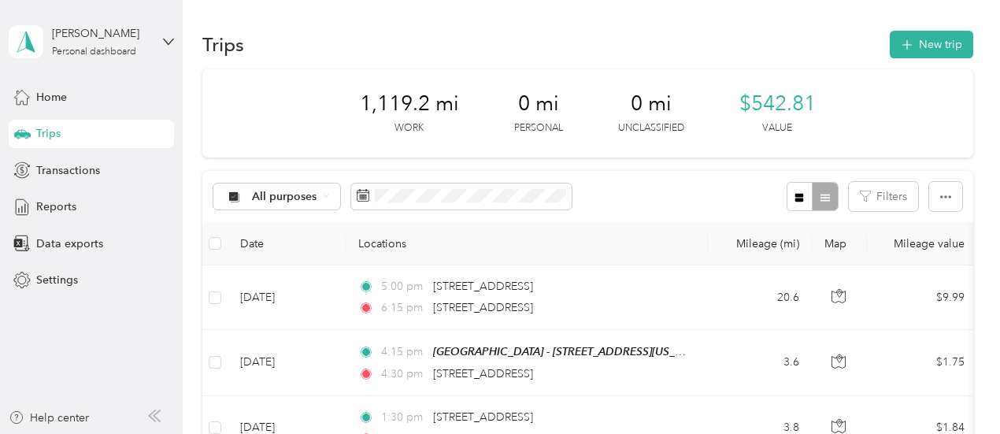
drag, startPoint x: 693, startPoint y: 181, endPoint x: 367, endPoint y: 240, distance: 331.4
drag, startPoint x: 367, startPoint y: 240, endPoint x: 915, endPoint y: 35, distance: 585.5
click at [915, 35] on button "New trip" at bounding box center [931, 45] width 83 height 28
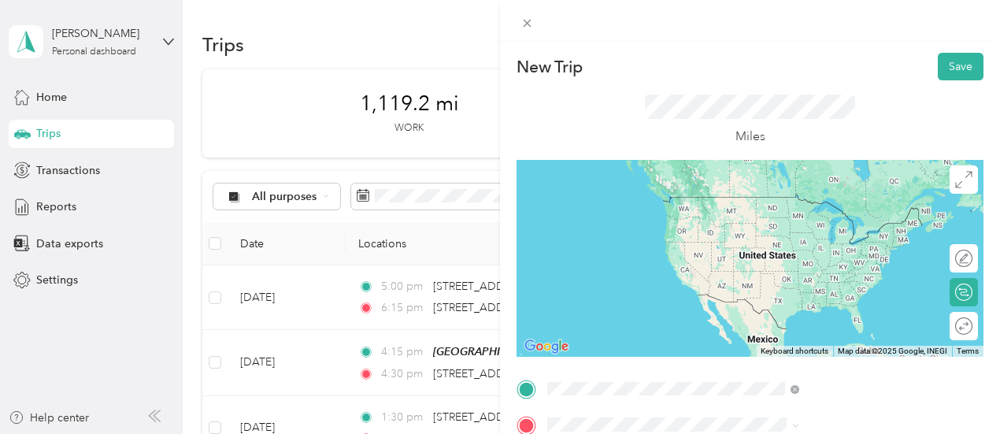
click at [792, 301] on span "[STREET_ADDRESS][US_STATE]" at bounding box center [823, 294] width 158 height 14
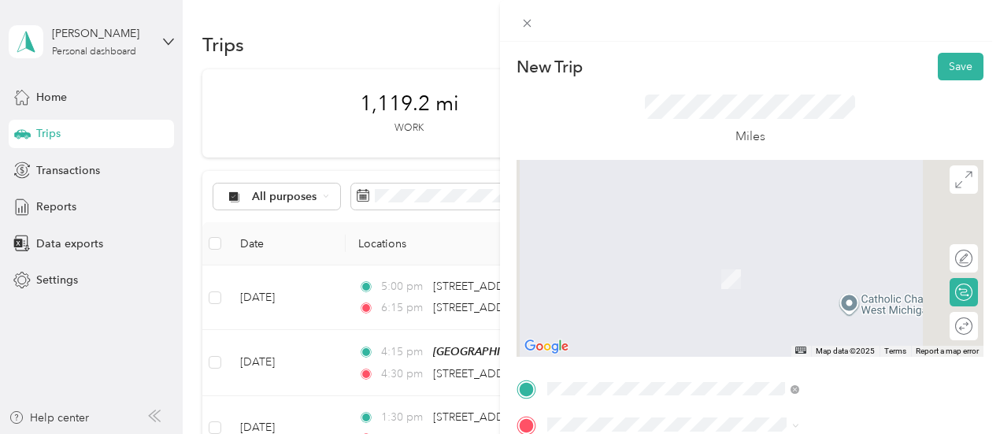
click at [674, 181] on form "New Trip Save This trip cannot be edited because it is either under review, app…" at bounding box center [750, 405] width 500 height 704
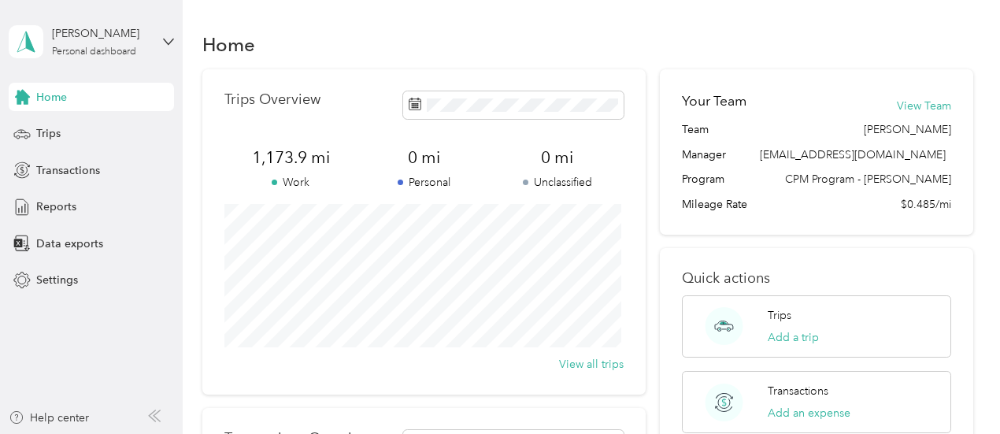
click at [652, 82] on div "Trips Overview 1,173.9 mi Work 0 mi Personal 0 mi Unclassified View all trips T…" at bounding box center [587, 400] width 771 height 662
click at [57, 132] on span "Trips" at bounding box center [48, 133] width 24 height 17
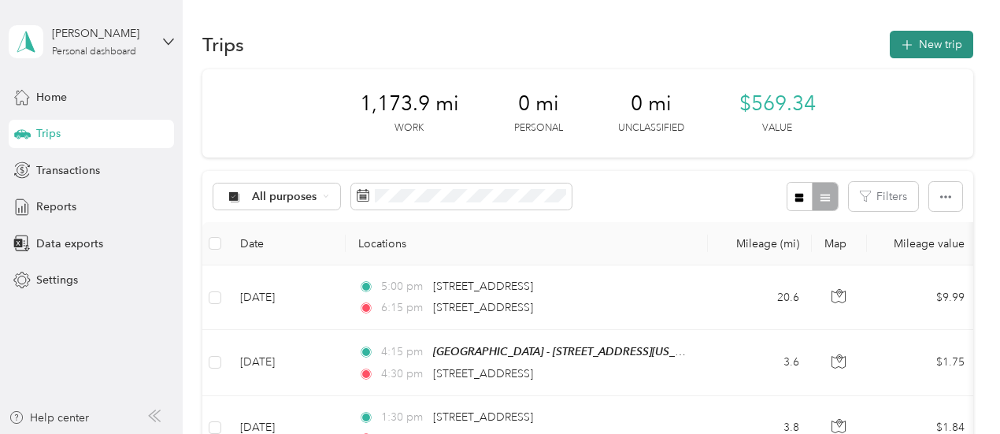
click at [926, 42] on button "New trip" at bounding box center [931, 45] width 83 height 28
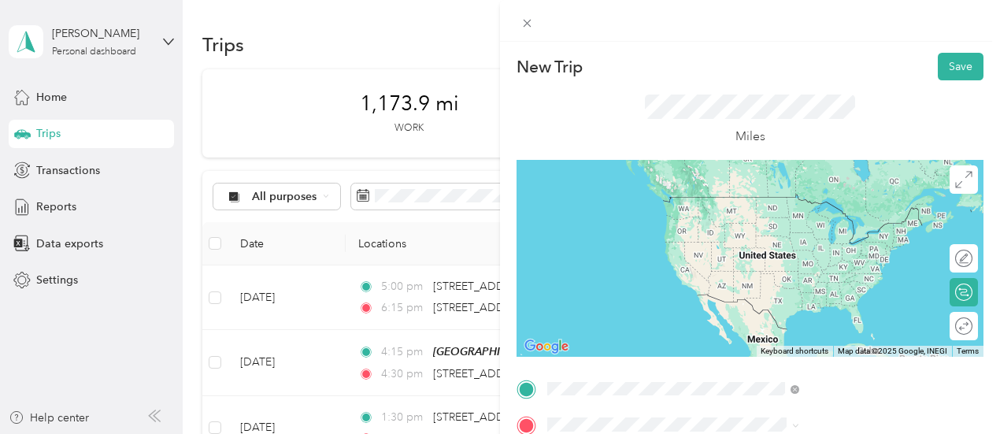
click at [805, 236] on span "[STREET_ADDRESS][US_STATE]" at bounding box center [823, 234] width 158 height 13
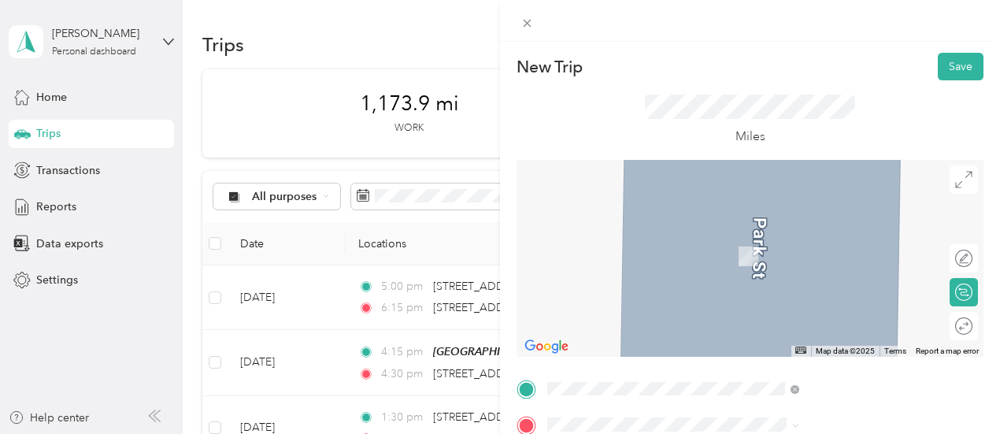
click at [681, 109] on form "New Trip Save This trip cannot be edited because it is either under review, app…" at bounding box center [750, 405] width 500 height 704
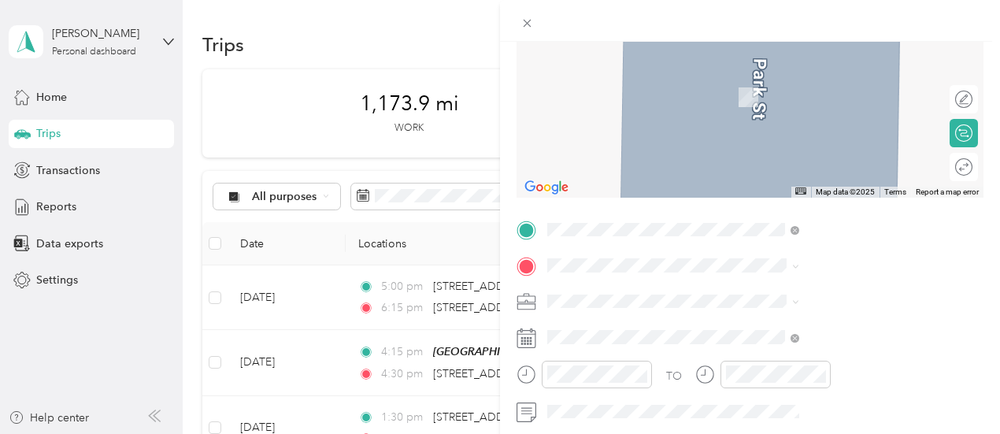
scroll to position [236, 0]
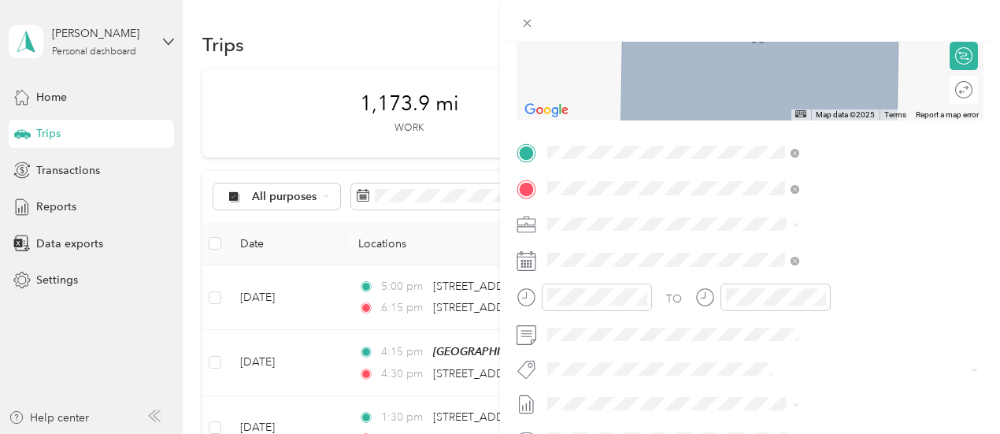
click at [761, 284] on span "[STREET_ADDRESS][US_STATE]" at bounding box center [823, 277] width 158 height 14
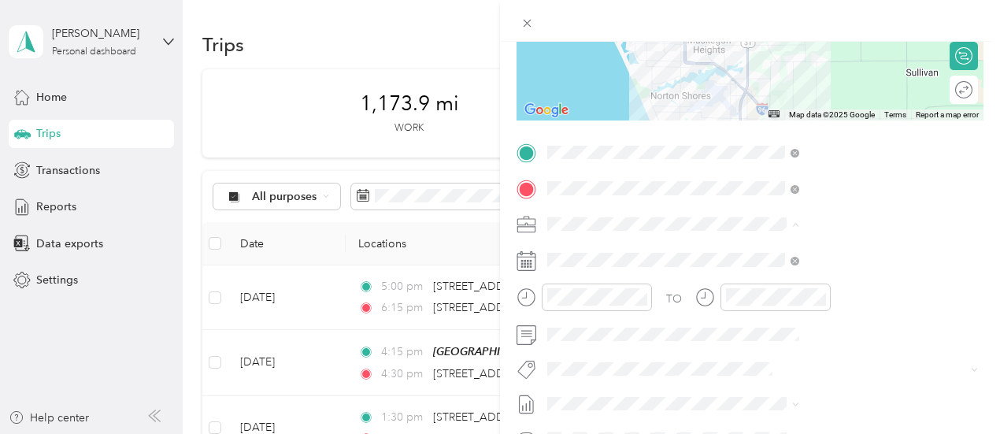
click at [744, 273] on span "400-01 FC - MU" at bounding box center [759, 279] width 79 height 13
click at [536, 260] on icon at bounding box center [527, 261] width 20 height 20
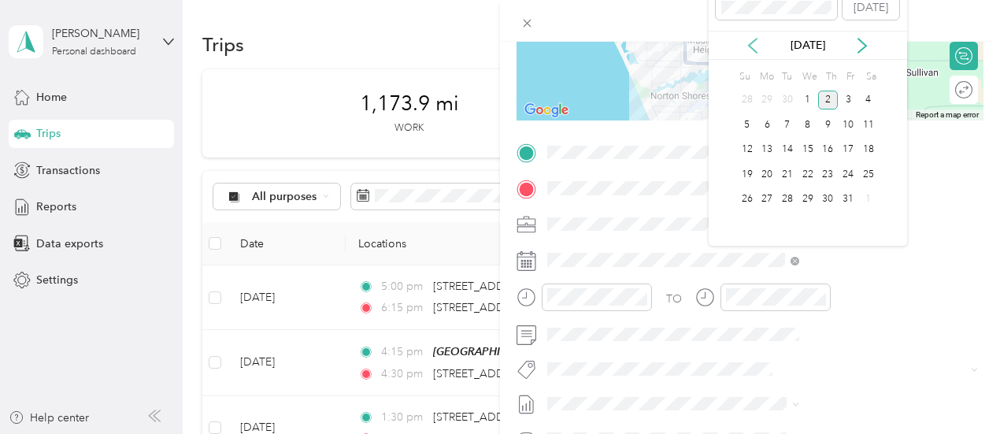
click at [756, 48] on icon at bounding box center [753, 46] width 16 height 16
click at [828, 179] on div "25" at bounding box center [828, 175] width 20 height 20
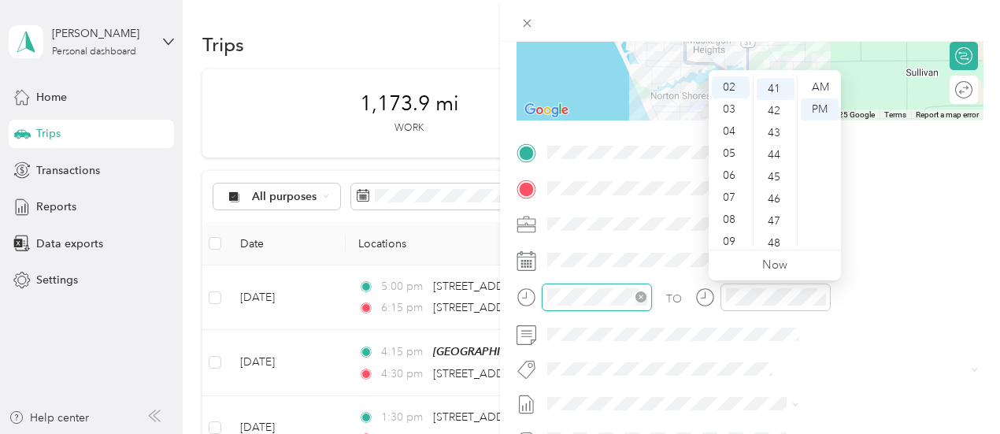
scroll to position [904, 0]
click at [730, 155] on div "05" at bounding box center [731, 154] width 38 height 22
click at [778, 83] on div "00" at bounding box center [776, 87] width 38 height 22
click at [775, 84] on div "00" at bounding box center [776, 87] width 38 height 22
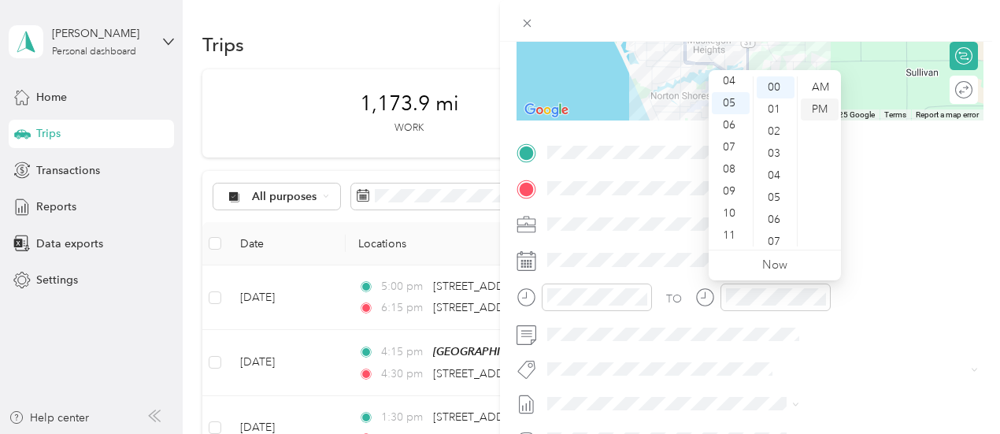
click at [821, 109] on div "PM" at bounding box center [820, 109] width 38 height 22
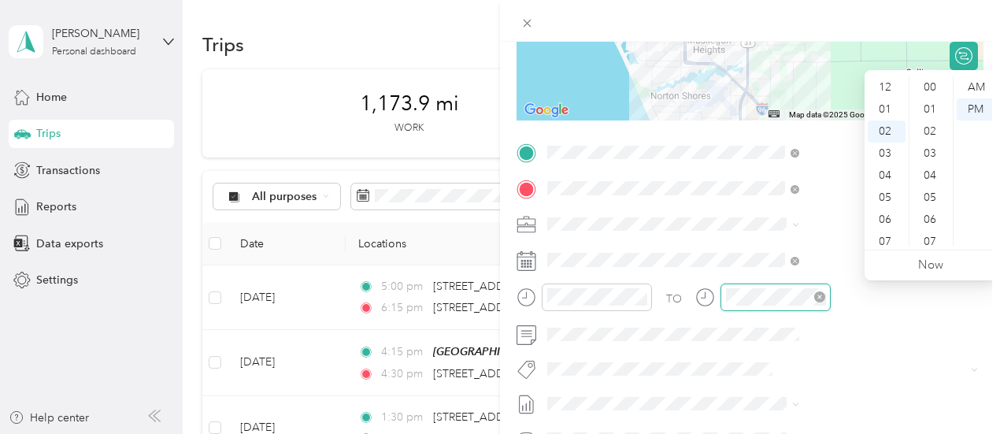
scroll to position [44, 0]
click at [881, 173] on div "06" at bounding box center [887, 176] width 38 height 22
click at [929, 83] on div "00" at bounding box center [932, 87] width 38 height 22
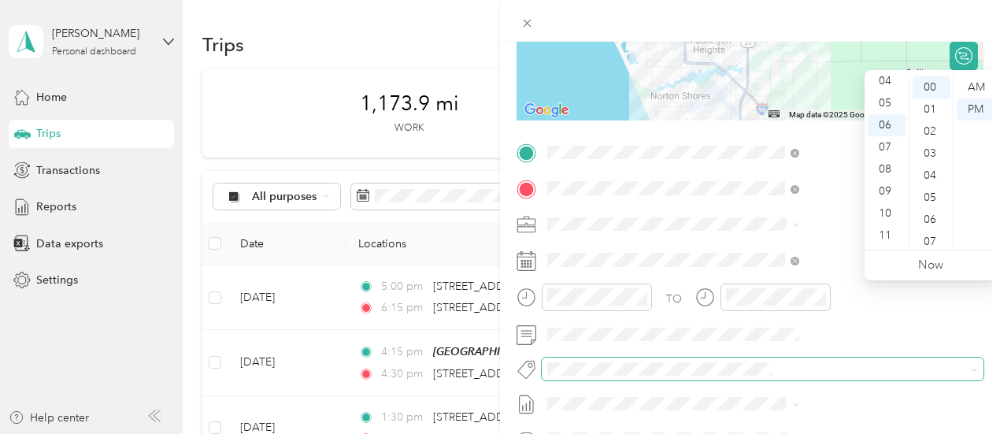
click at [896, 359] on span at bounding box center [763, 369] width 442 height 22
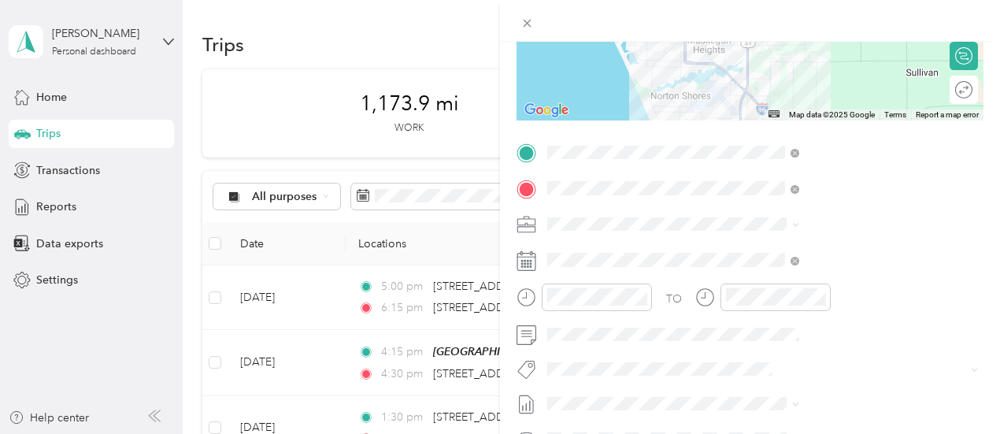
click at [671, 281] on form "New Trip Save This trip cannot be edited because it is either under review, app…" at bounding box center [750, 168] width 500 height 704
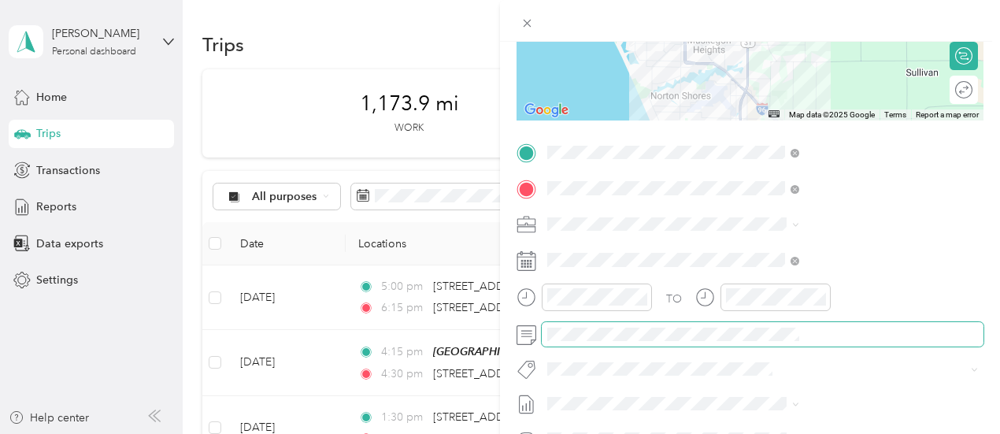
click at [711, 335] on span at bounding box center [763, 334] width 442 height 25
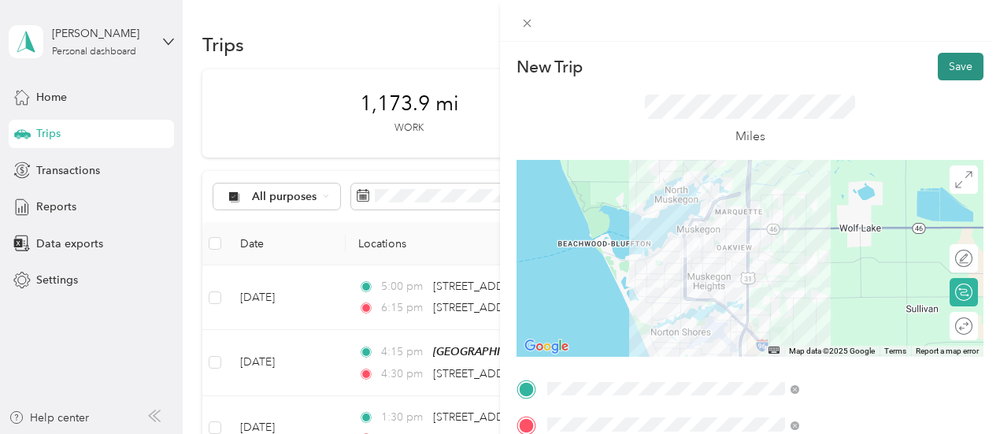
scroll to position [79, 0]
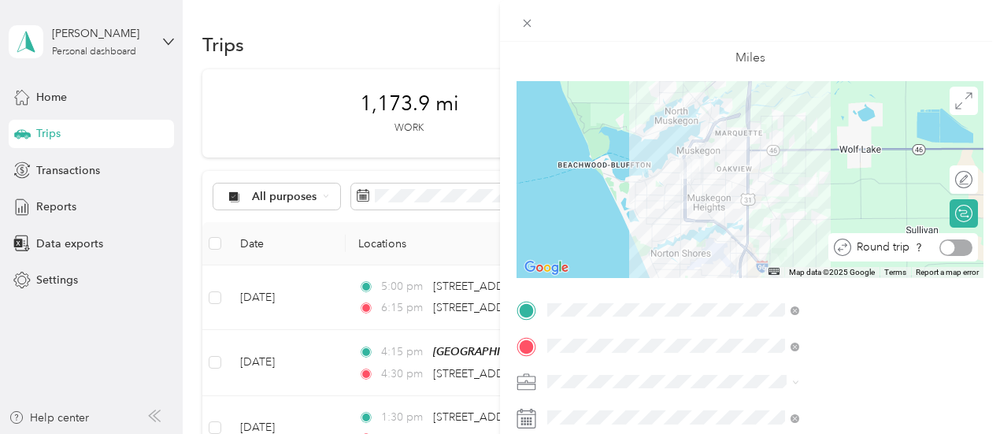
click at [941, 245] on div at bounding box center [948, 247] width 14 height 14
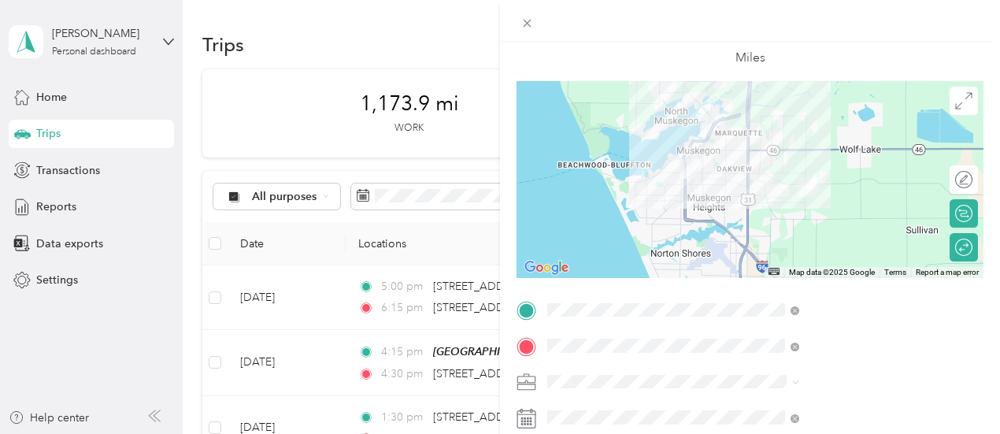
click at [884, 297] on div "New Trip Save This trip cannot be edited because it is either under review, app…" at bounding box center [750, 326] width 467 height 704
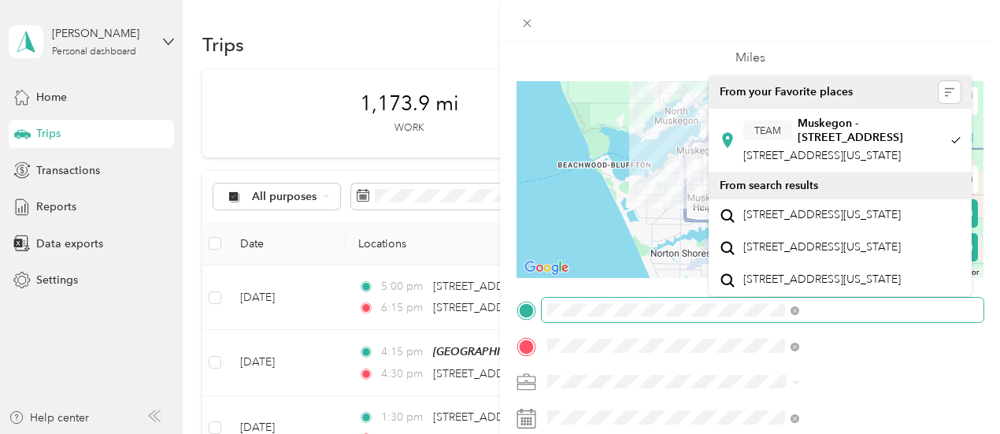
click at [618, 314] on div "New Trip Save This trip cannot be edited because it is either under review, app…" at bounding box center [500, 217] width 1000 height 434
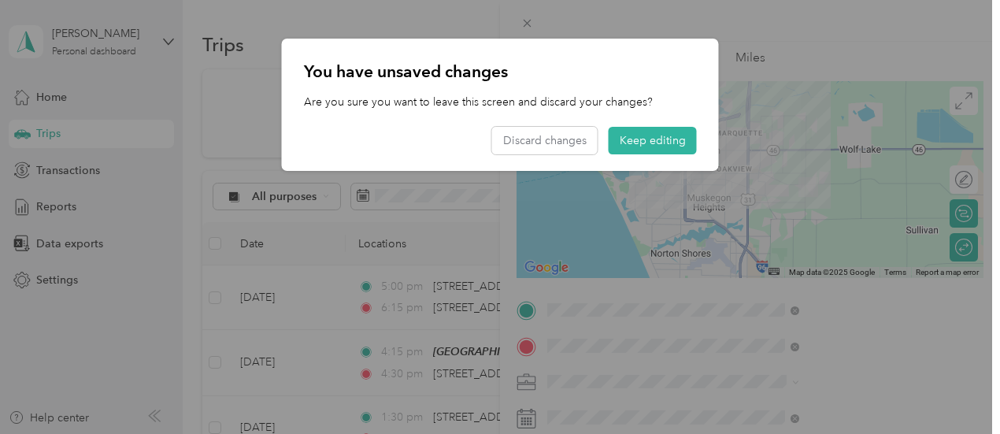
click at [665, 250] on div at bounding box center [500, 217] width 1000 height 434
click at [665, 258] on div at bounding box center [500, 217] width 1000 height 434
click at [1000, 121] on div at bounding box center [500, 217] width 1000 height 434
click at [625, 136] on button "Keep editing" at bounding box center [653, 141] width 88 height 28
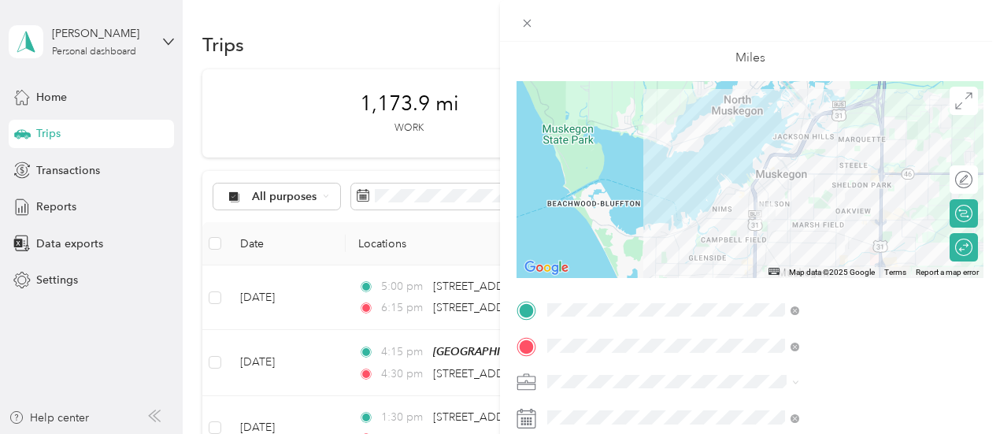
click at [677, 126] on form "New Trip Save This trip cannot be edited because it is either under review, app…" at bounding box center [750, 326] width 500 height 704
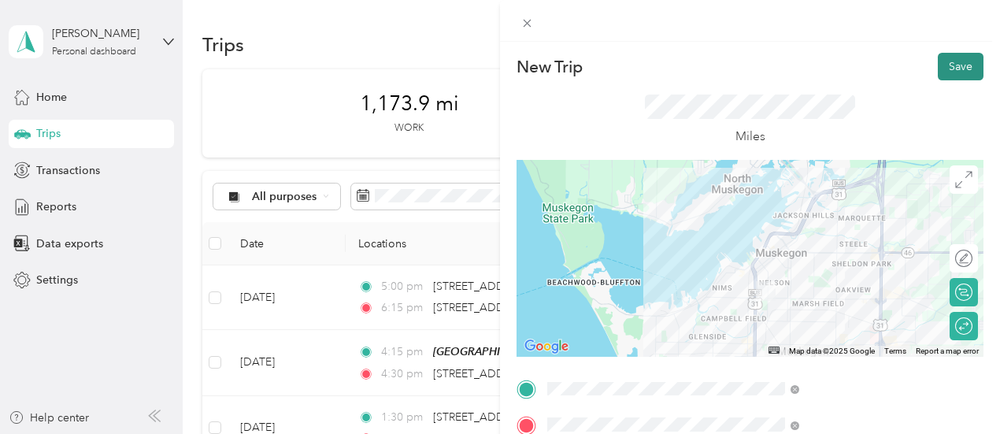
click at [944, 67] on button "Save" at bounding box center [961, 67] width 46 height 28
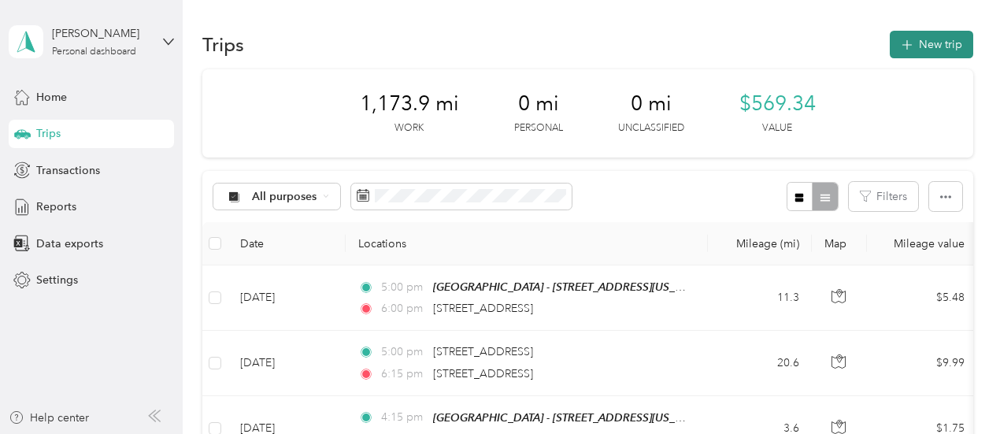
click at [912, 38] on button "New trip" at bounding box center [931, 45] width 83 height 28
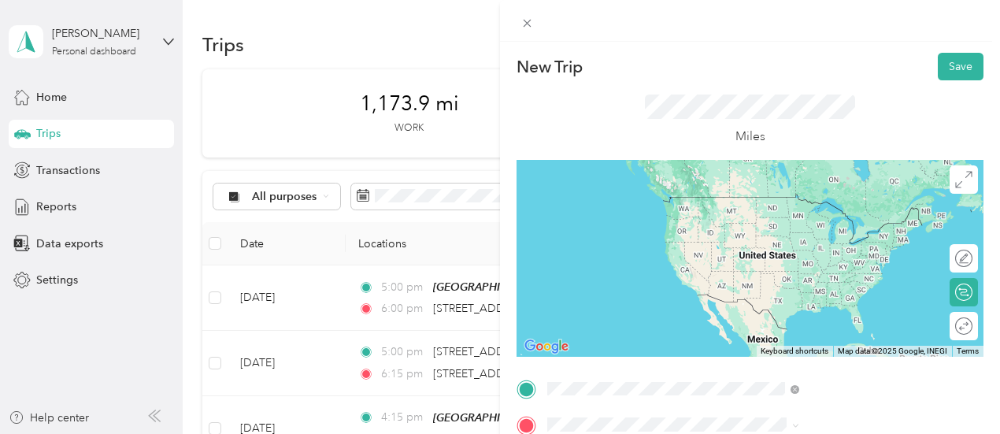
click at [771, 301] on span "[STREET_ADDRESS][US_STATE]" at bounding box center [823, 294] width 158 height 14
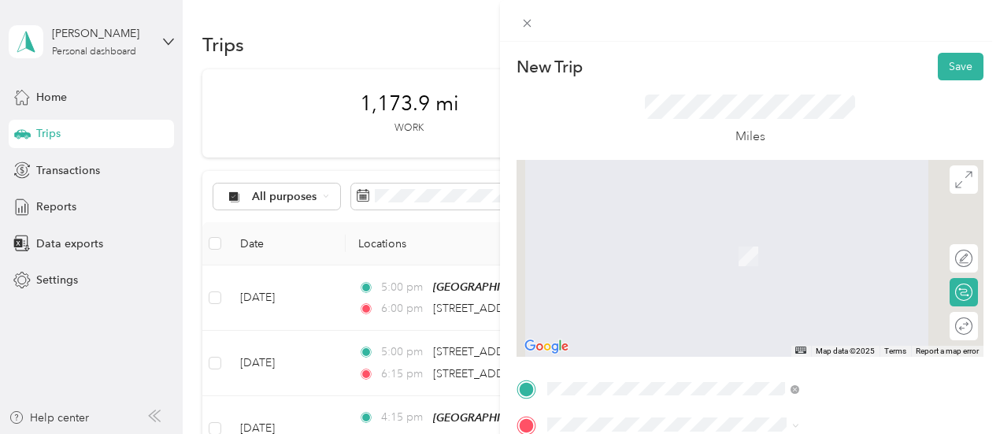
click at [677, 343] on form "New Trip Save This trip cannot be edited because it is either under review, app…" at bounding box center [750, 405] width 500 height 704
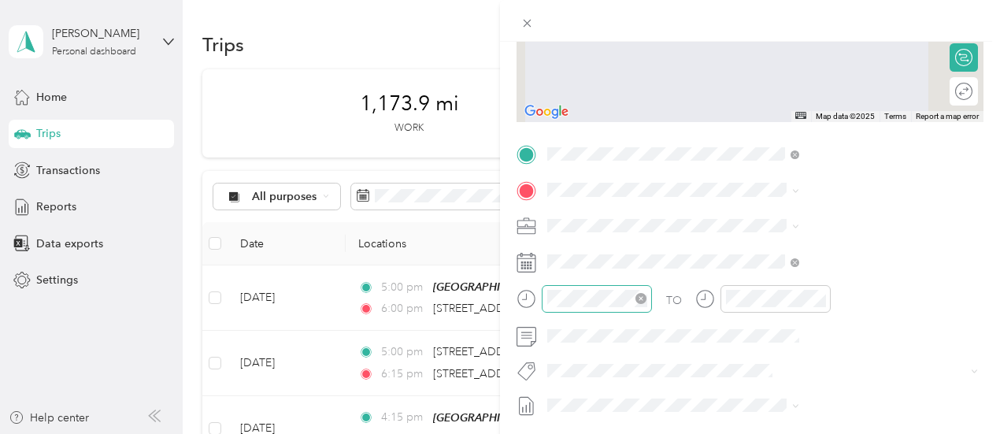
scroll to position [236, 0]
click at [816, 252] on span "[STREET_ADDRESS][US_STATE]" at bounding box center [823, 245] width 158 height 14
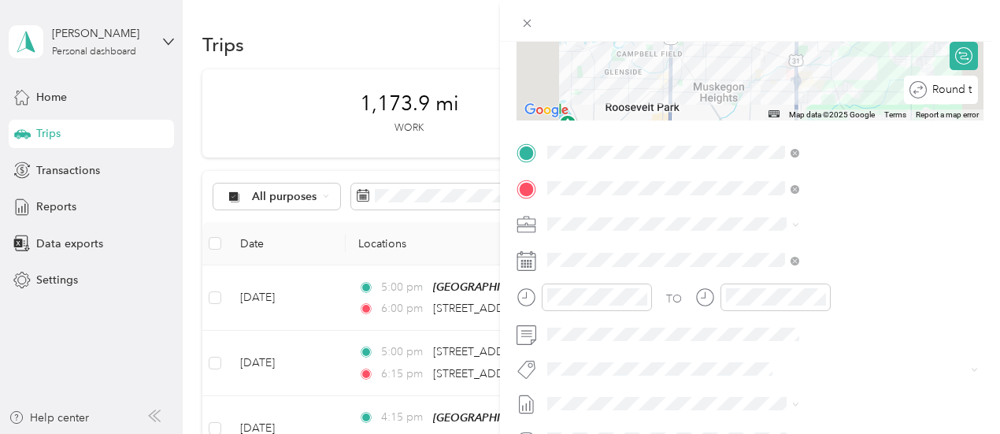
click at [1000, 92] on div at bounding box center [1015, 90] width 0 height 17
click at [736, 275] on span "400-01 FC - MU" at bounding box center [759, 279] width 79 height 13
click at [536, 262] on icon at bounding box center [527, 261] width 20 height 20
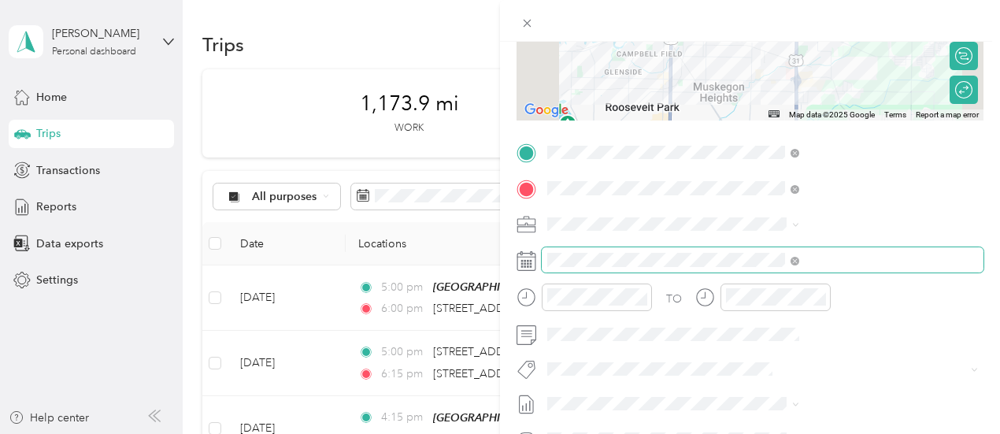
click at [710, 262] on span at bounding box center [763, 259] width 442 height 25
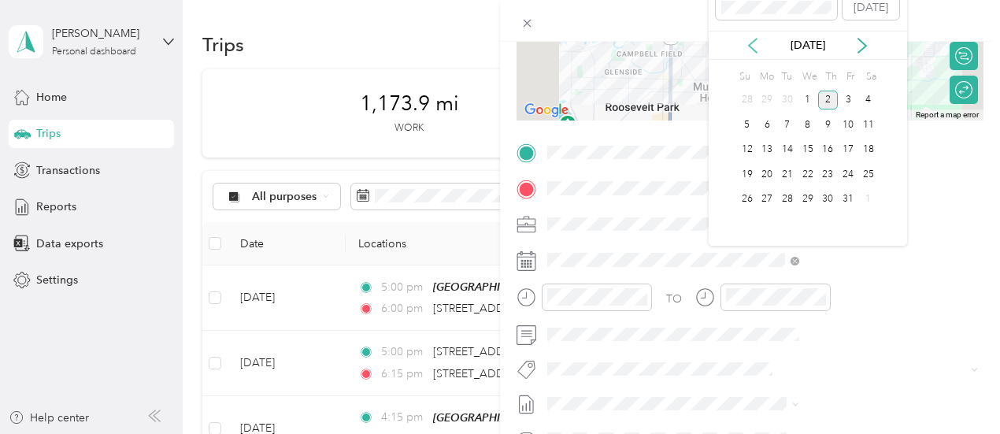
click at [751, 41] on icon at bounding box center [753, 46] width 16 height 16
click at [774, 201] on div "29" at bounding box center [767, 200] width 20 height 20
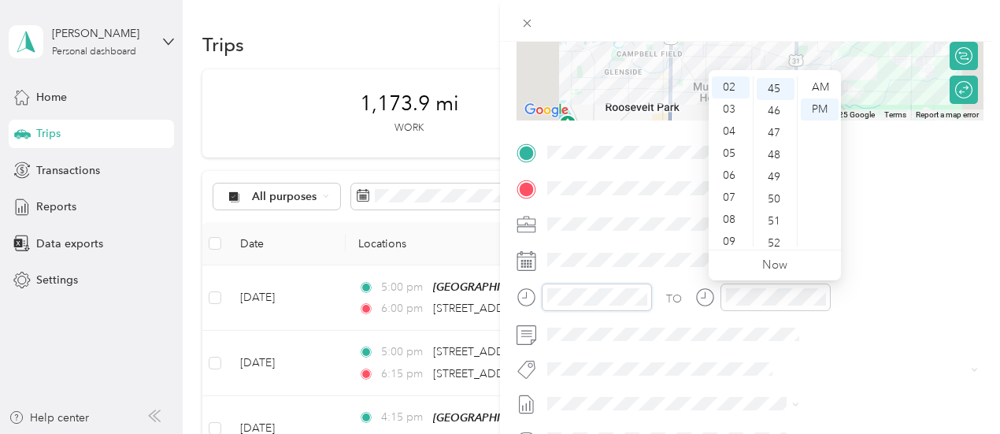
scroll to position [993, 0]
click at [729, 155] on div "05" at bounding box center [731, 154] width 38 height 22
click at [775, 88] on div "00" at bounding box center [776, 87] width 38 height 22
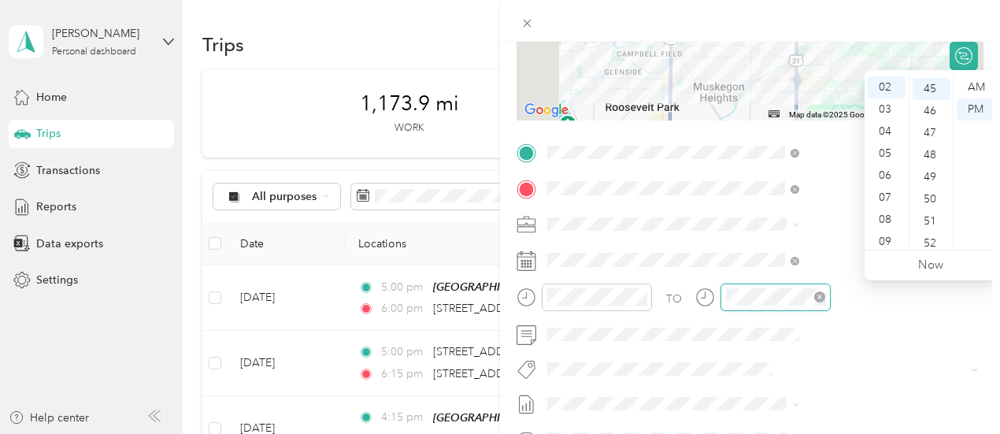
scroll to position [993, 0]
click at [889, 178] on div "06" at bounding box center [887, 176] width 38 height 22
click at [931, 87] on div "00" at bounding box center [932, 87] width 38 height 22
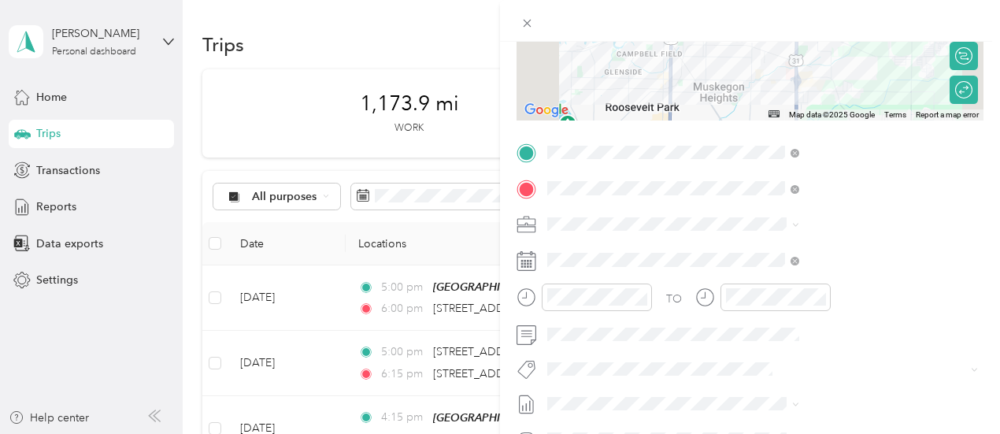
click at [677, 244] on form "New Trip Save This trip cannot be edited because it is either under review, app…" at bounding box center [750, 168] width 500 height 704
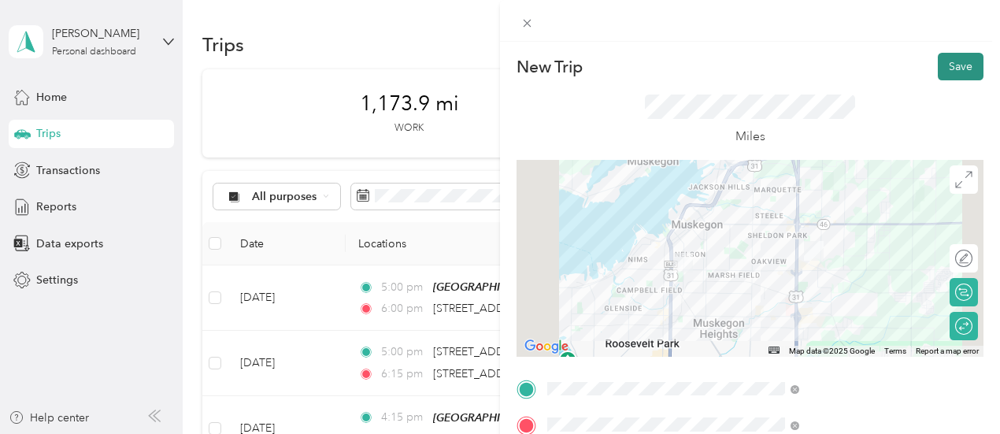
click at [956, 61] on button "Save" at bounding box center [961, 67] width 46 height 28
